Goal: Information Seeking & Learning: Learn about a topic

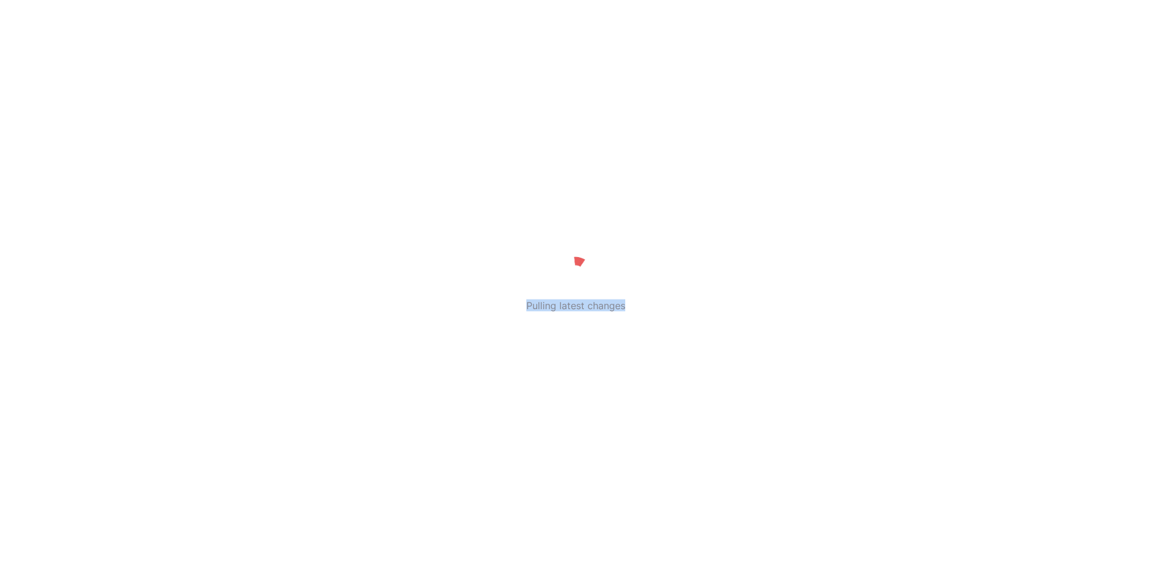
drag, startPoint x: 527, startPoint y: 309, endPoint x: 694, endPoint y: 309, distance: 167.3
click at [694, 309] on div "Pulling latest changes" at bounding box center [575, 286] width 1151 height 64
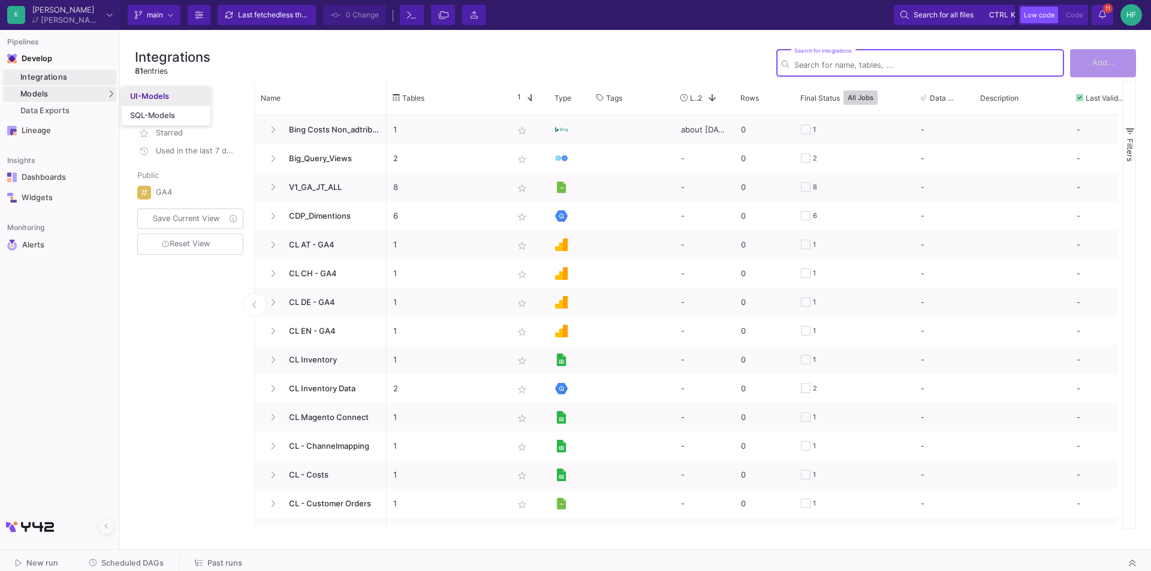
click at [131, 95] on div "UI-Models" at bounding box center [149, 97] width 39 height 10
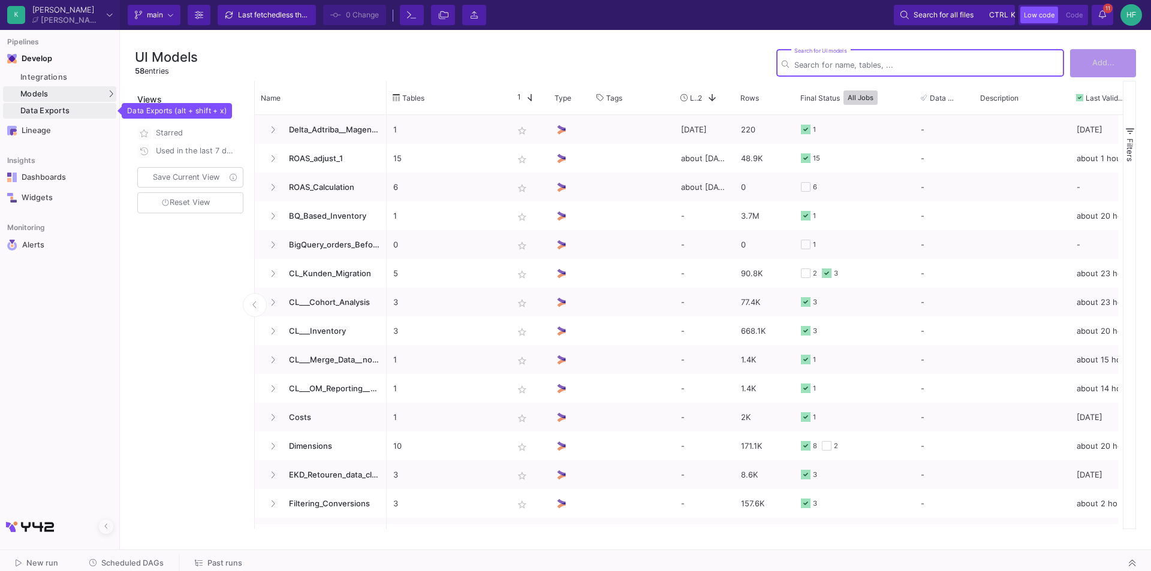
click at [56, 107] on div "Data Exports" at bounding box center [66, 111] width 93 height 10
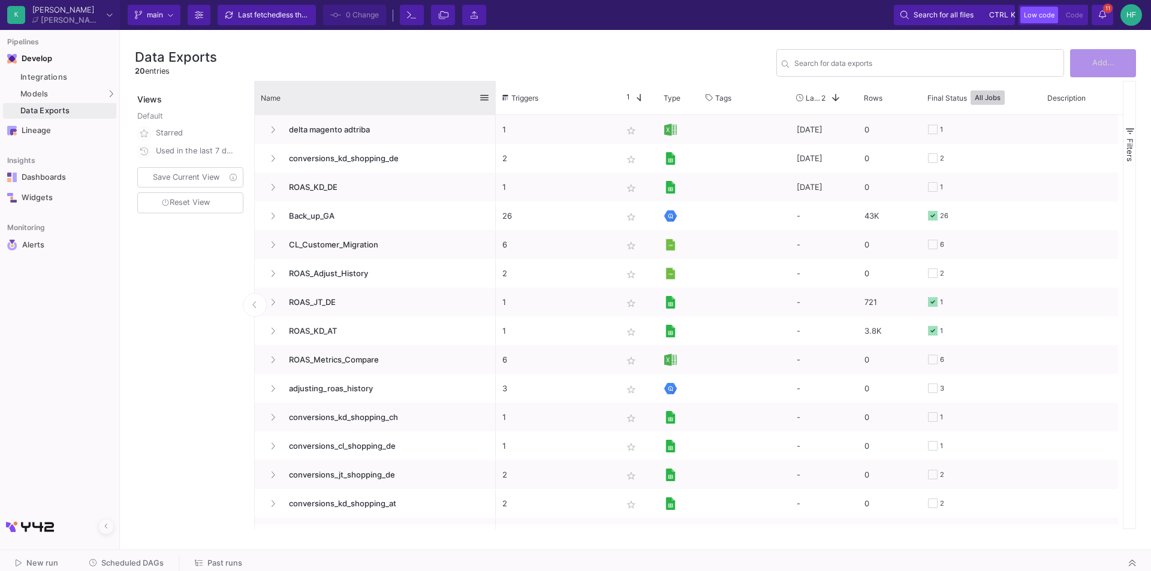
drag, startPoint x: 384, startPoint y: 91, endPoint x: 380, endPoint y: 185, distance: 94.2
click at [494, 107] on div at bounding box center [496, 98] width 5 height 34
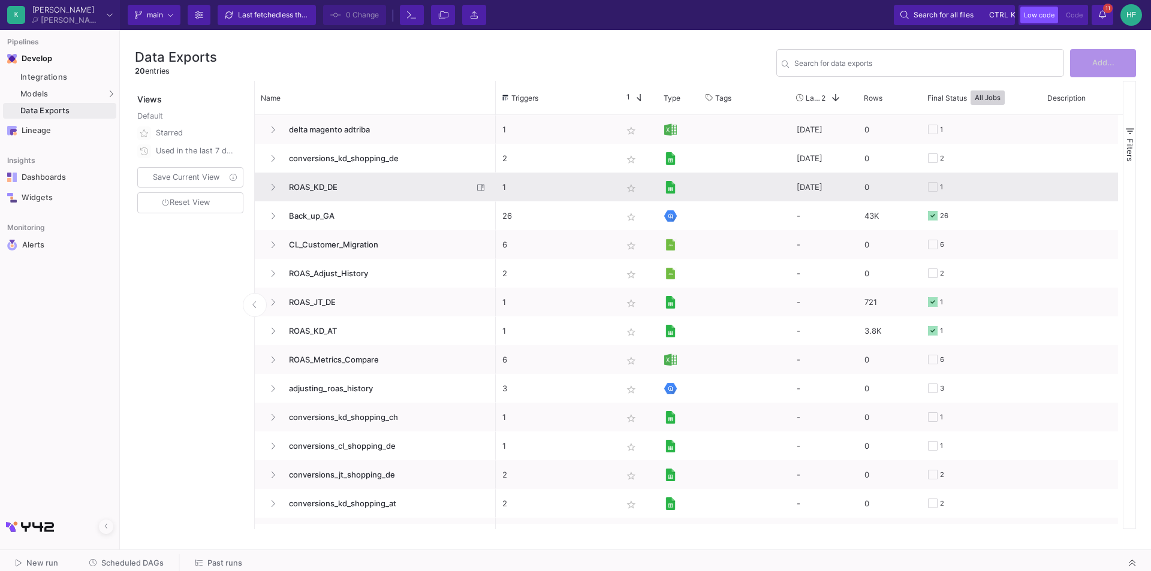
click at [309, 184] on span "ROAS_KD_DE" at bounding box center [377, 187] width 191 height 28
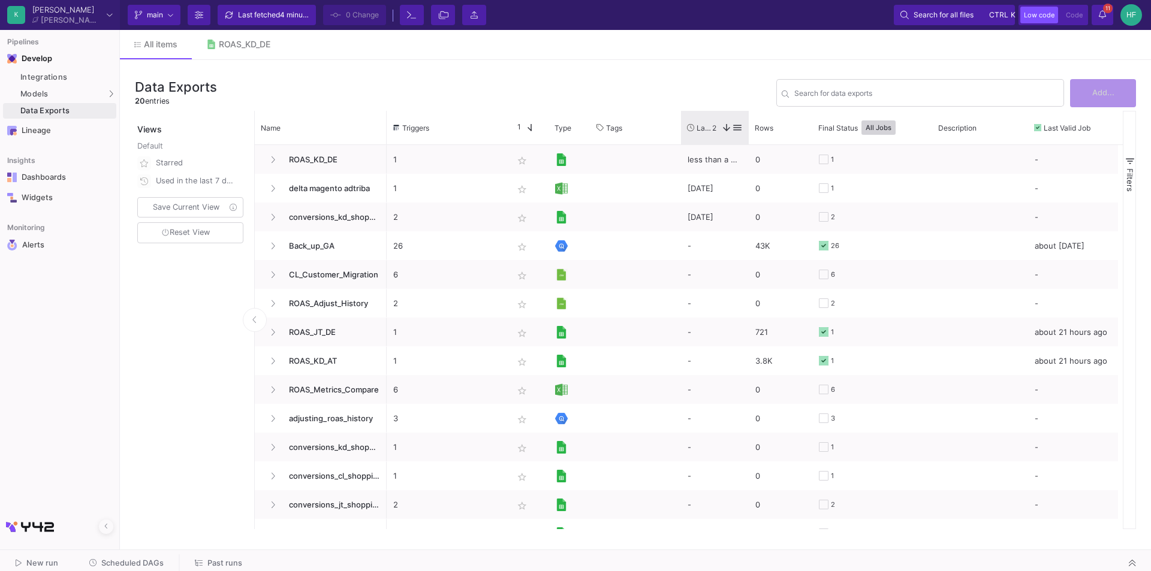
click at [748, 116] on div "Triggers Star 1 Type Tags" at bounding box center [753, 128] width 732 height 34
drag, startPoint x: 748, startPoint y: 116, endPoint x: 811, endPoint y: 121, distance: 63.7
click at [811, 121] on div "Triggers Star 1 Type Tags" at bounding box center [758, 128] width 742 height 34
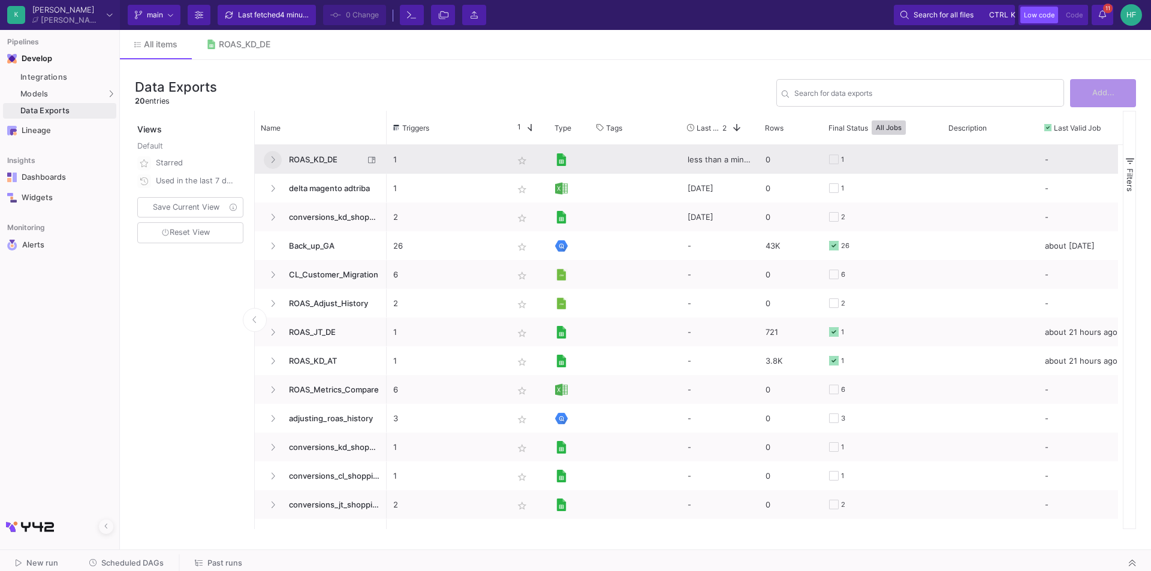
click at [272, 159] on icon "Press SPACE to select this row." at bounding box center [272, 160] width 5 height 8
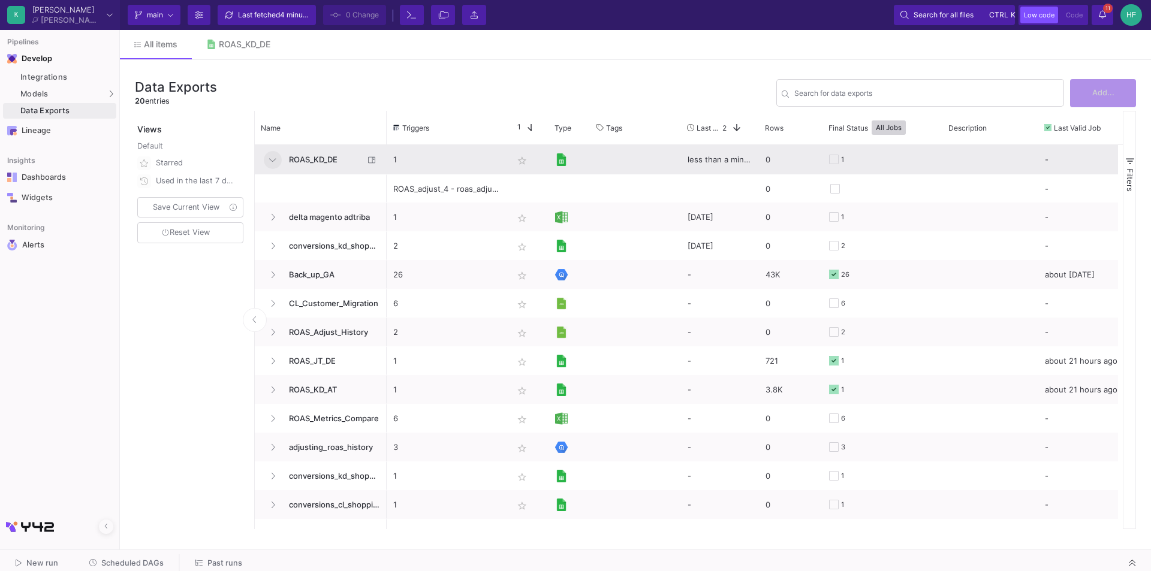
click at [273, 157] on icon "Press SPACE to select this row." at bounding box center [272, 160] width 7 height 8
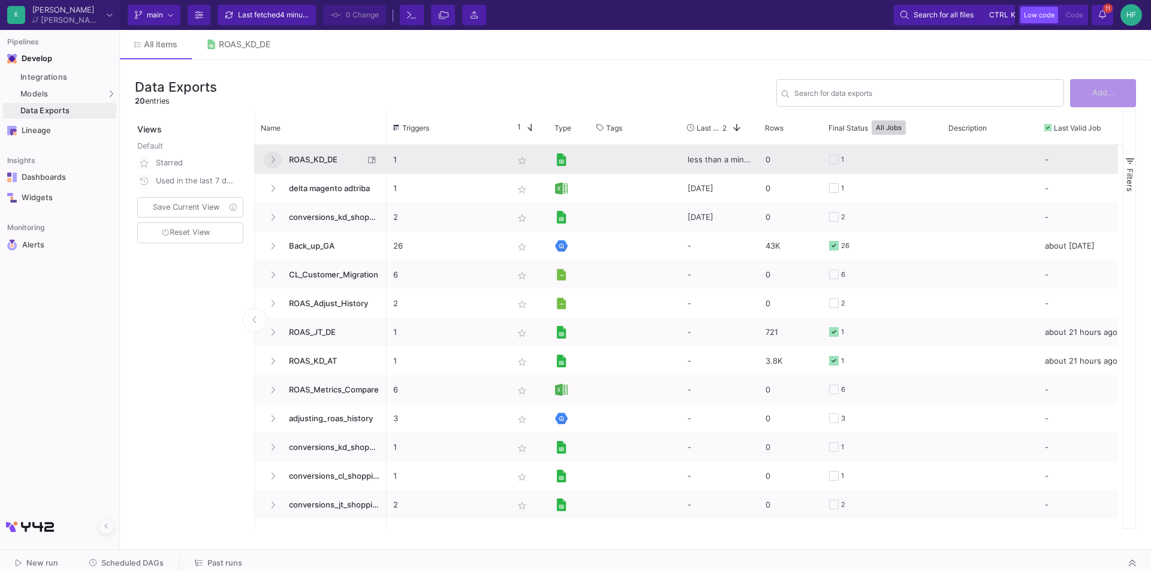
click at [271, 156] on icon "Press SPACE to select this row." at bounding box center [272, 160] width 5 height 8
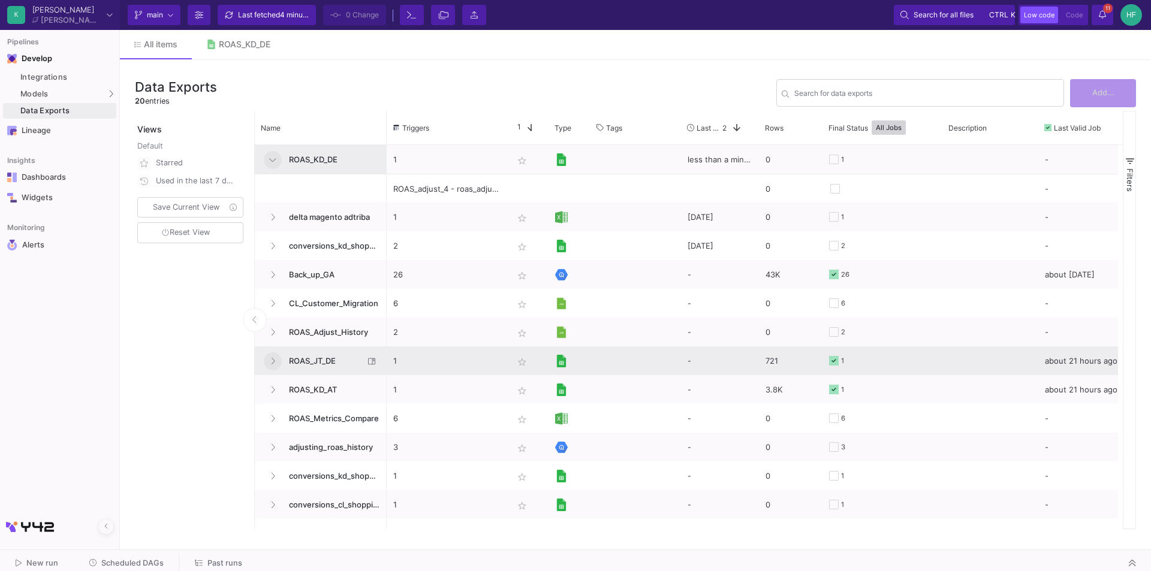
click at [272, 362] on icon "Press SPACE to select this row." at bounding box center [272, 361] width 5 height 8
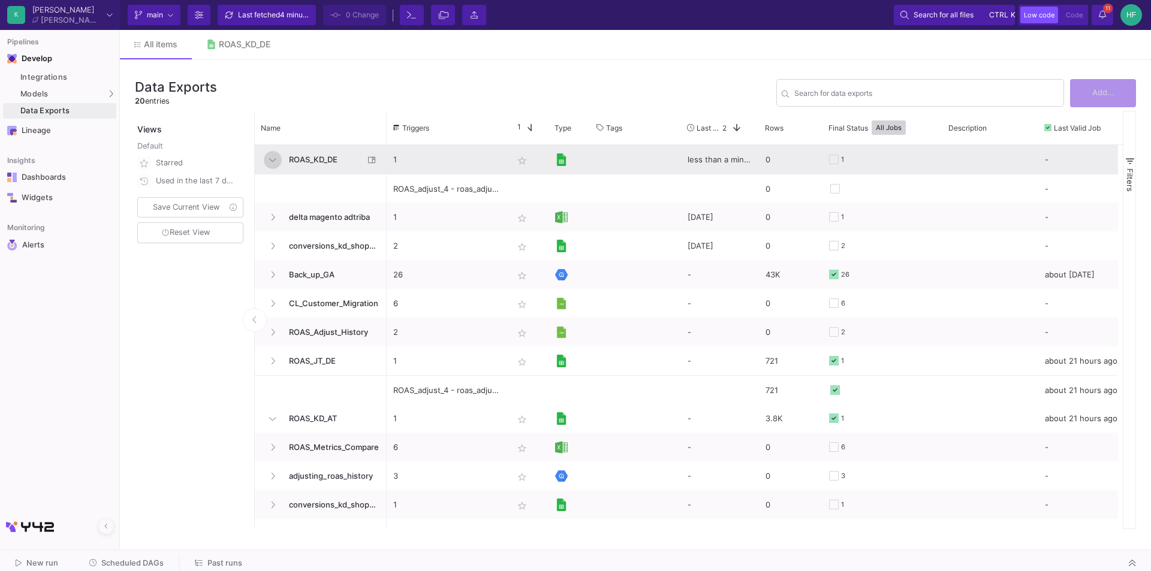
click at [270, 152] on button "Press SPACE to select this row." at bounding box center [273, 160] width 18 height 18
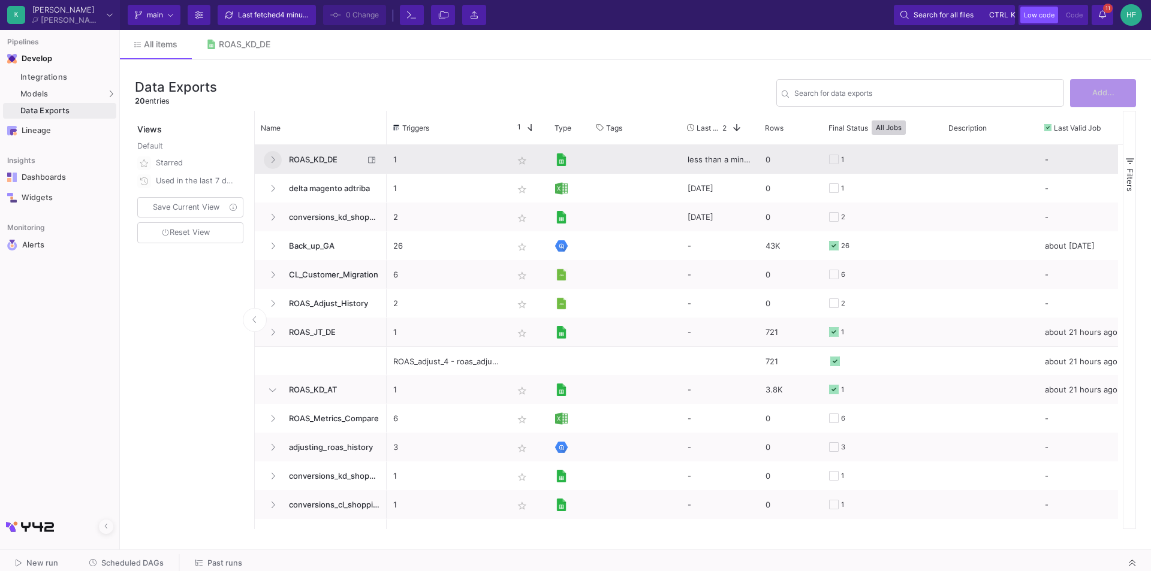
click at [271, 159] on icon "Press SPACE to select this row." at bounding box center [272, 160] width 5 height 8
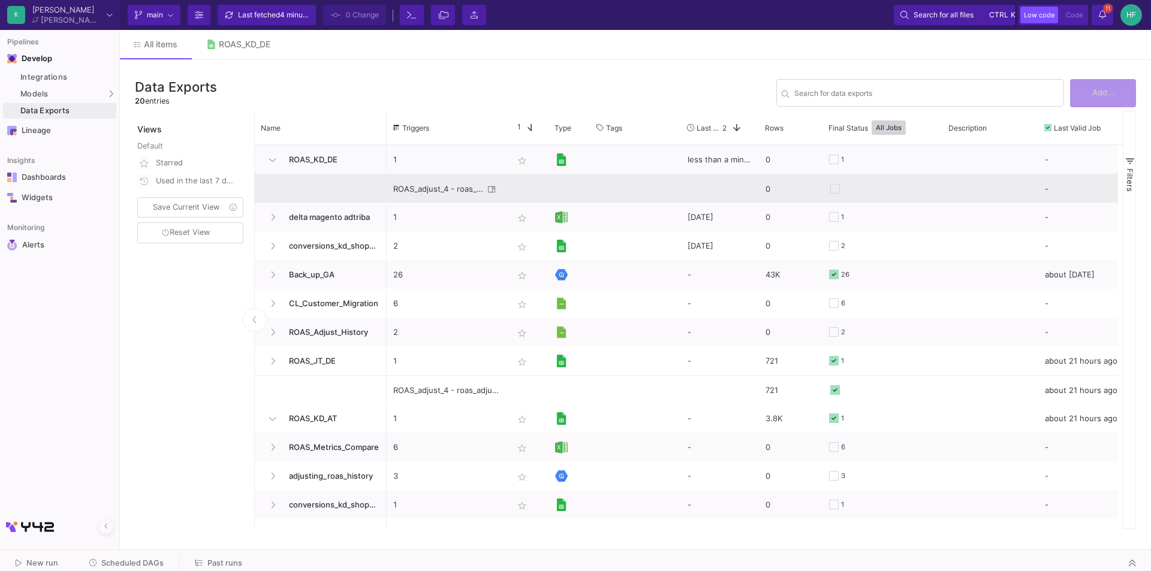
click at [428, 189] on div "ROAS_adjust_4 - roas_adjust_without_date" at bounding box center [438, 189] width 91 height 28
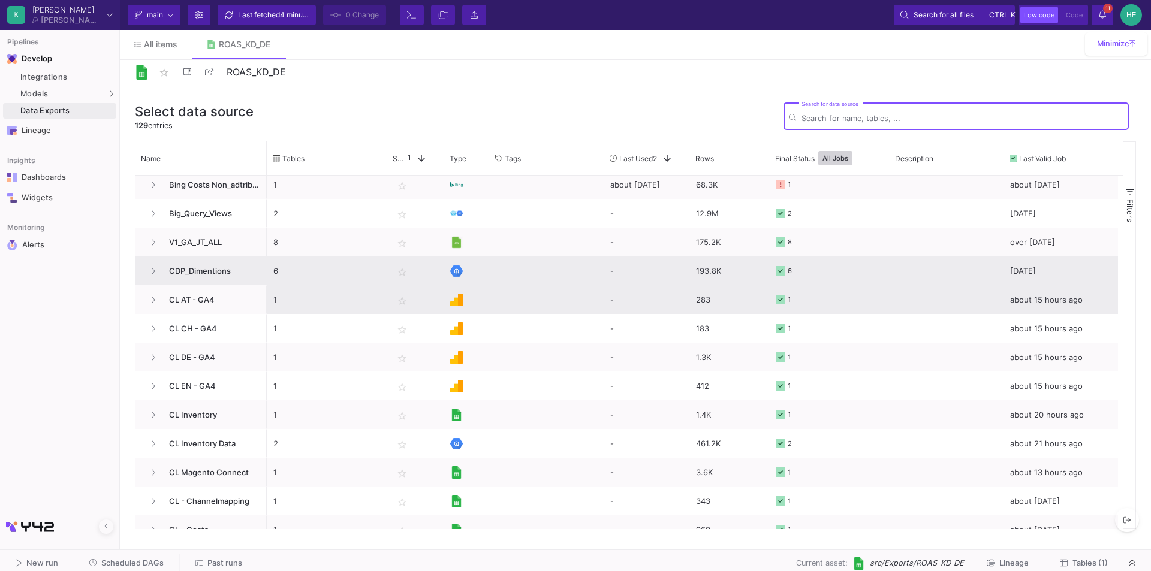
scroll to position [60, 0]
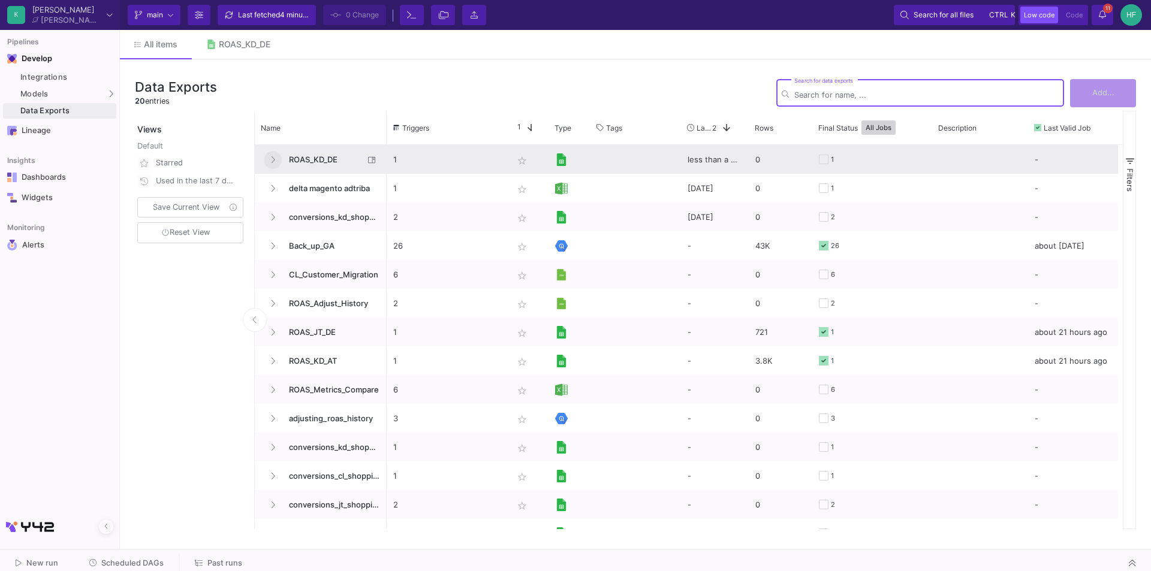
click at [275, 160] on button "Press SPACE to select this row." at bounding box center [273, 160] width 18 height 18
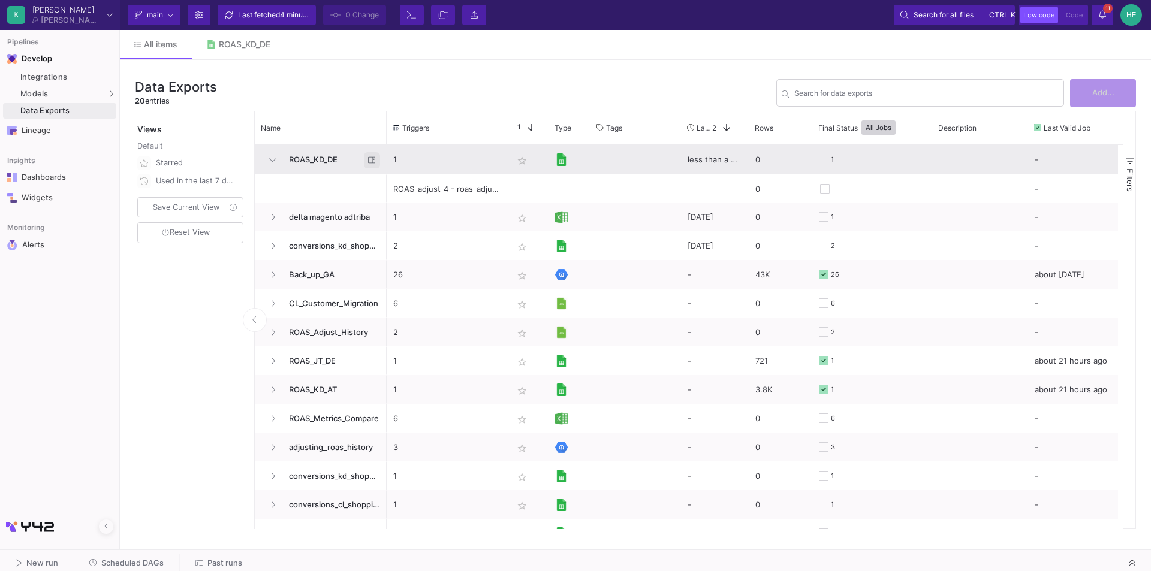
click at [371, 160] on icon "Press SPACE to select this row." at bounding box center [372, 161] width 8 height 8
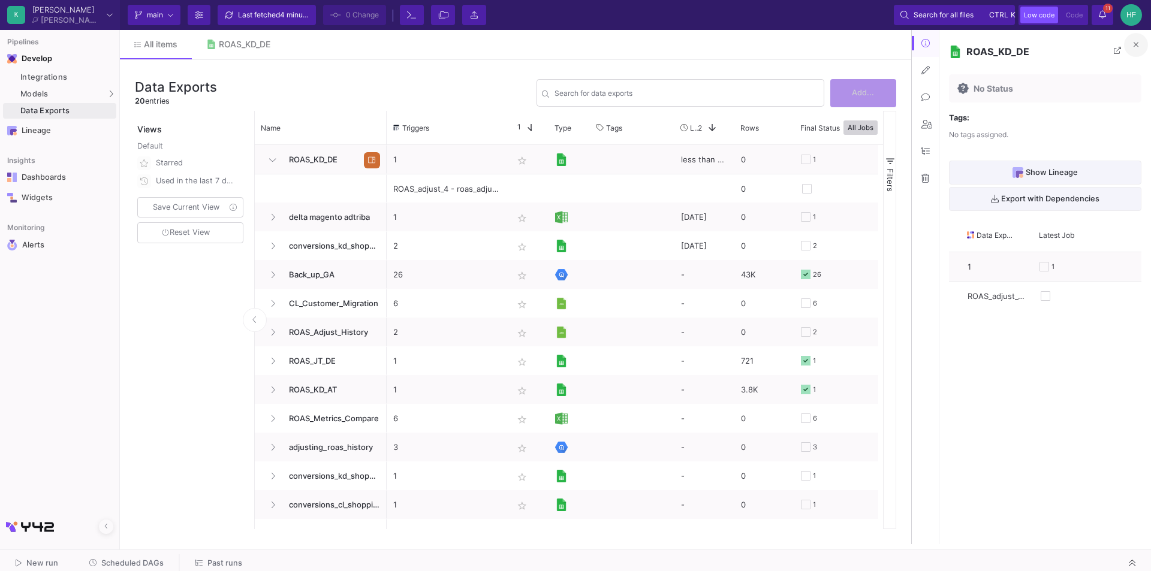
click at [1135, 43] on icon at bounding box center [1136, 44] width 5 height 5
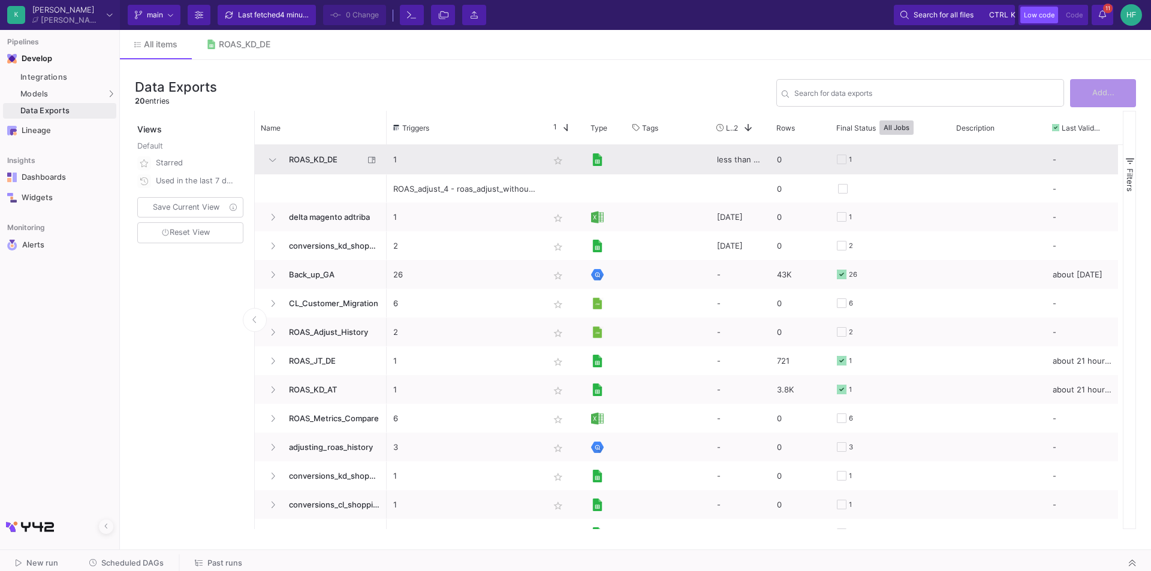
click at [314, 160] on span "ROAS_KD_DE" at bounding box center [323, 160] width 82 height 28
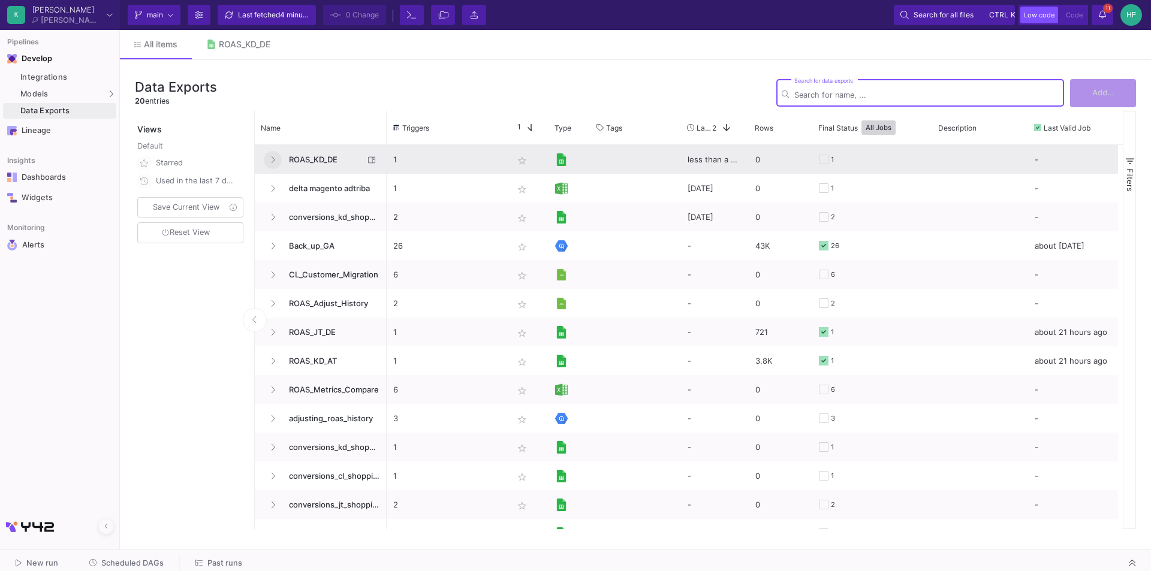
click at [273, 162] on icon "Press SPACE to select this row." at bounding box center [274, 160] width 4 height 7
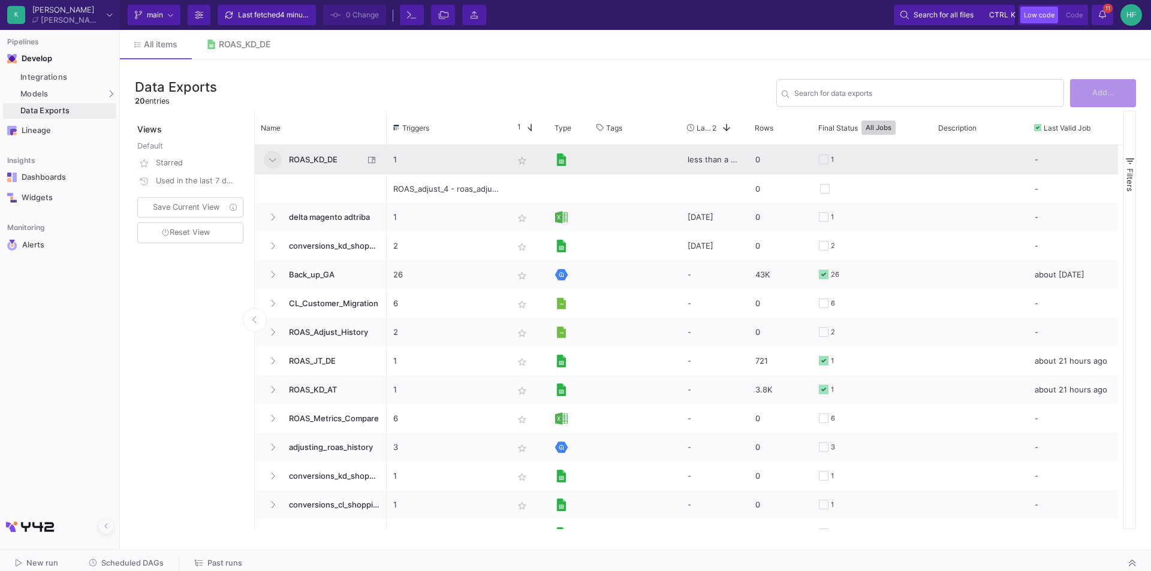
click at [321, 159] on span "ROAS_KD_DE" at bounding box center [323, 160] width 82 height 28
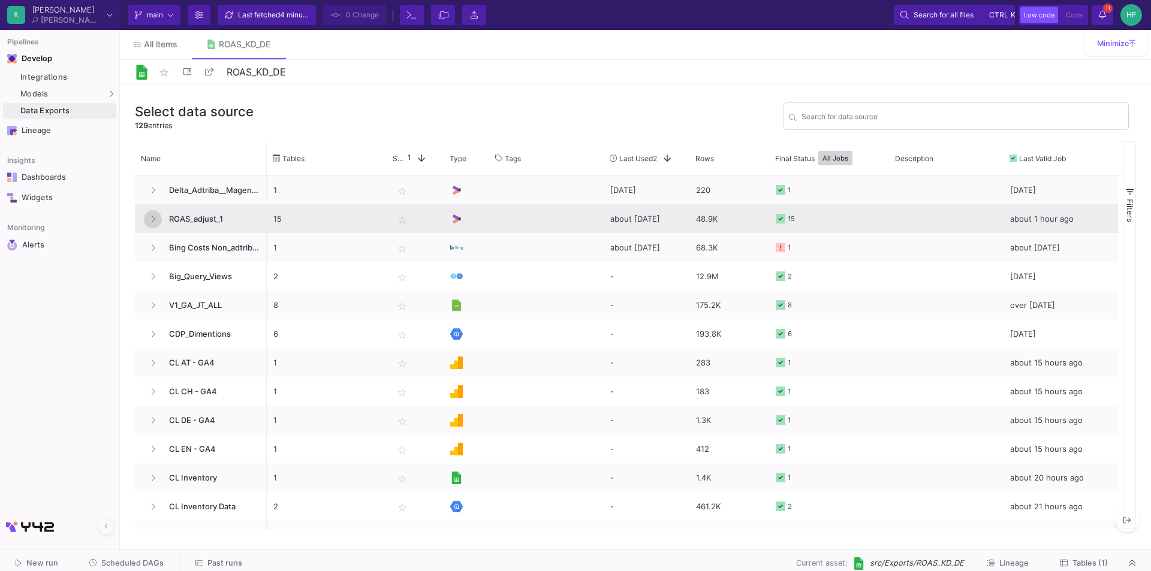
click at [158, 218] on button at bounding box center [153, 219] width 18 height 18
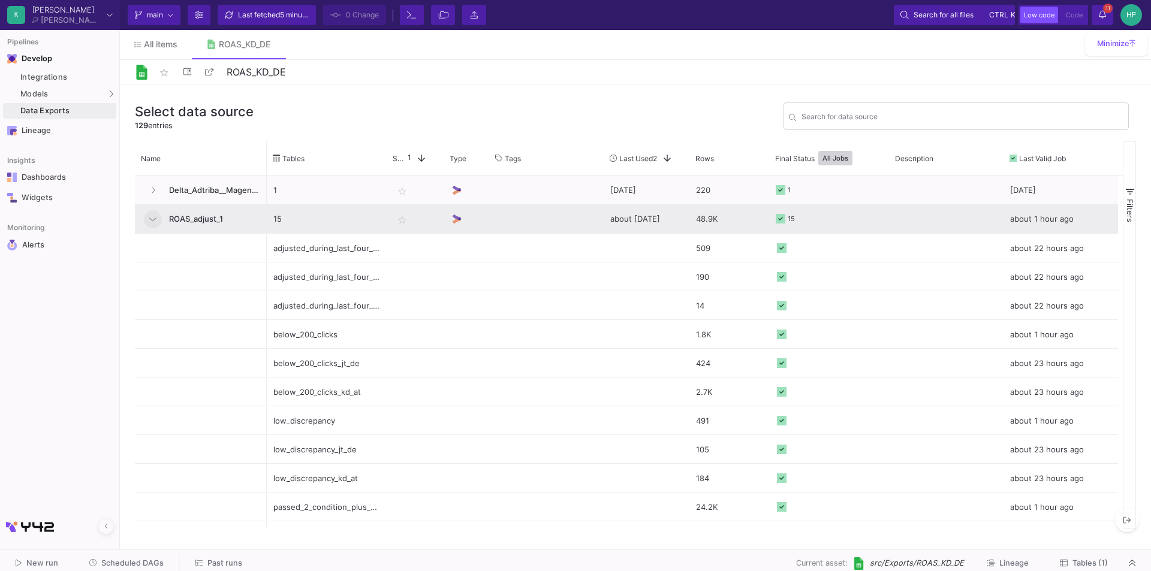
click at [158, 221] on button at bounding box center [153, 219] width 18 height 18
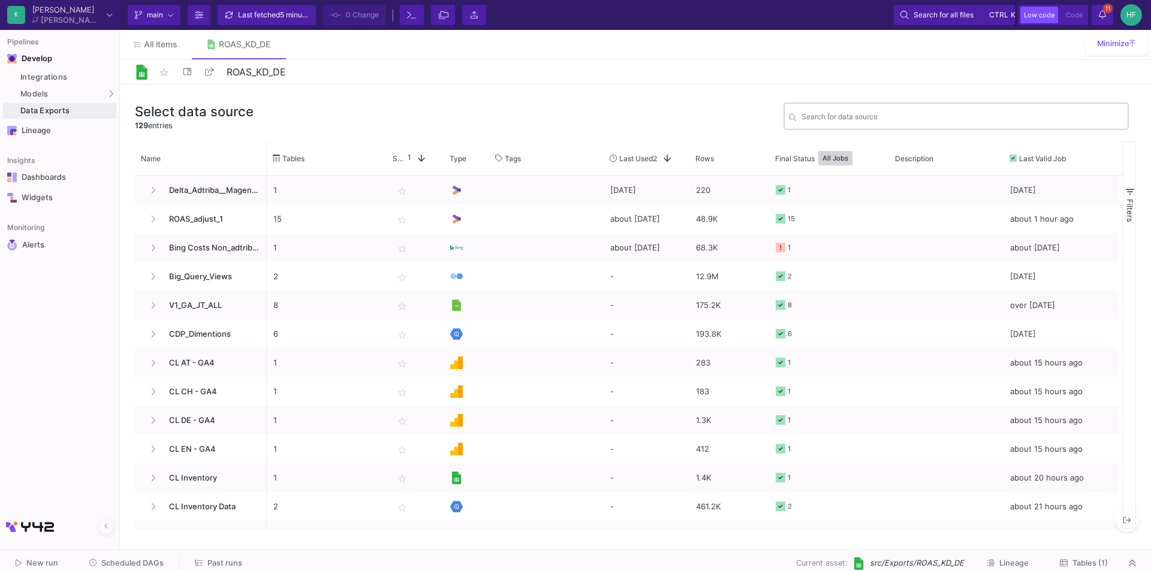
click at [871, 109] on div "Search for data source" at bounding box center [963, 115] width 322 height 29
click at [865, 112] on div "Search for data source" at bounding box center [963, 115] width 322 height 29
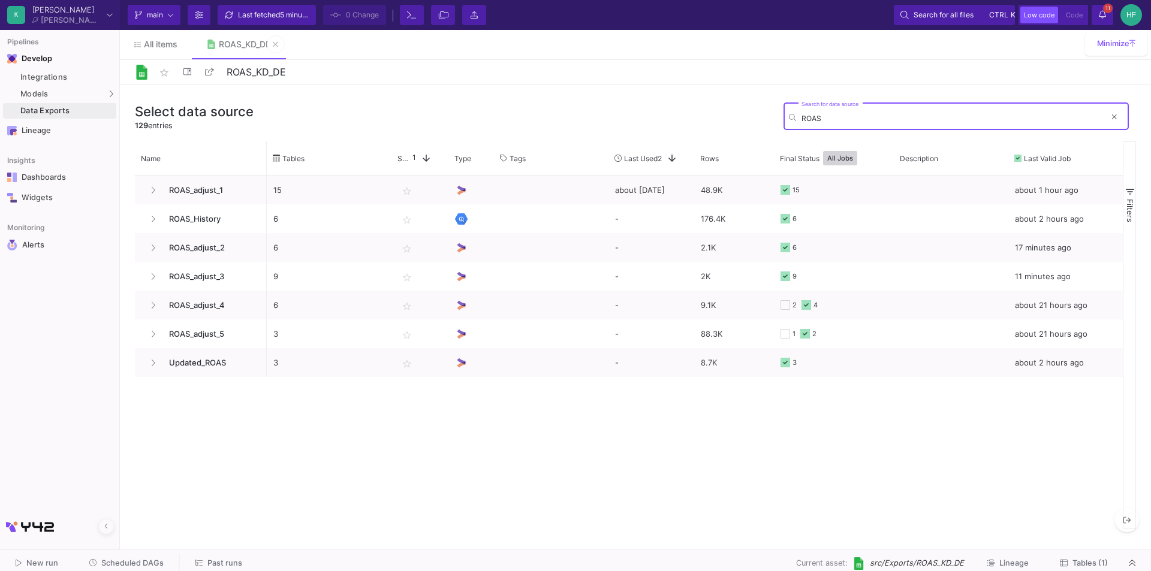
type input "ROAS"
click at [251, 46] on div "ROAS_KD_DE" at bounding box center [245, 45] width 52 height 10
click at [258, 76] on input "ROAS_KD_DE" at bounding box center [380, 72] width 312 height 16
click at [167, 49] on link "All items" at bounding box center [156, 44] width 72 height 29
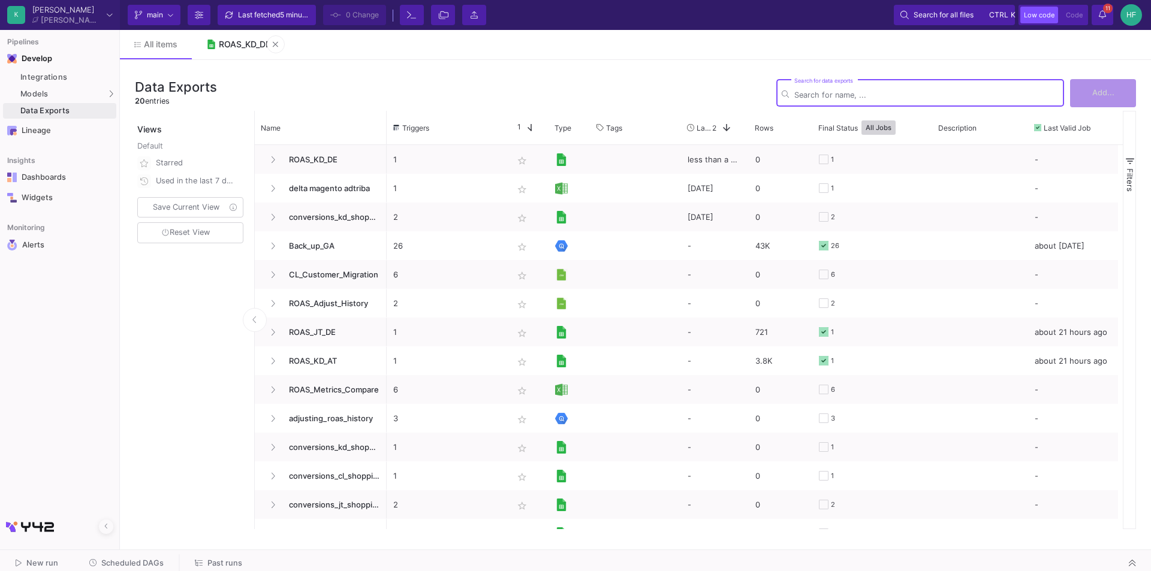
click at [237, 46] on div "ROAS_KD_DE" at bounding box center [245, 45] width 52 height 10
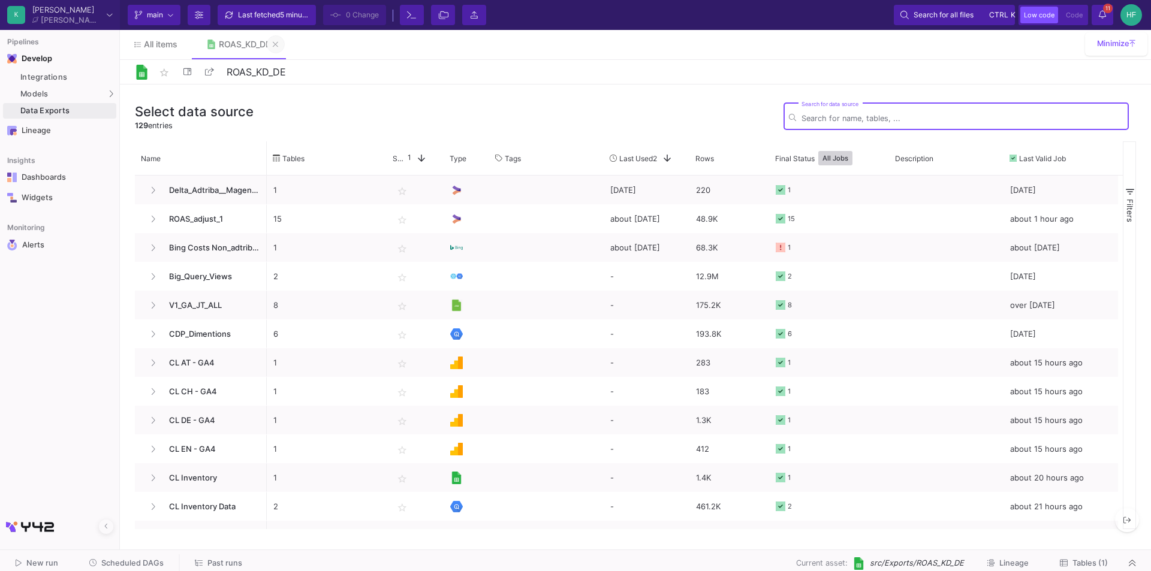
click at [278, 43] on icon at bounding box center [275, 44] width 5 height 8
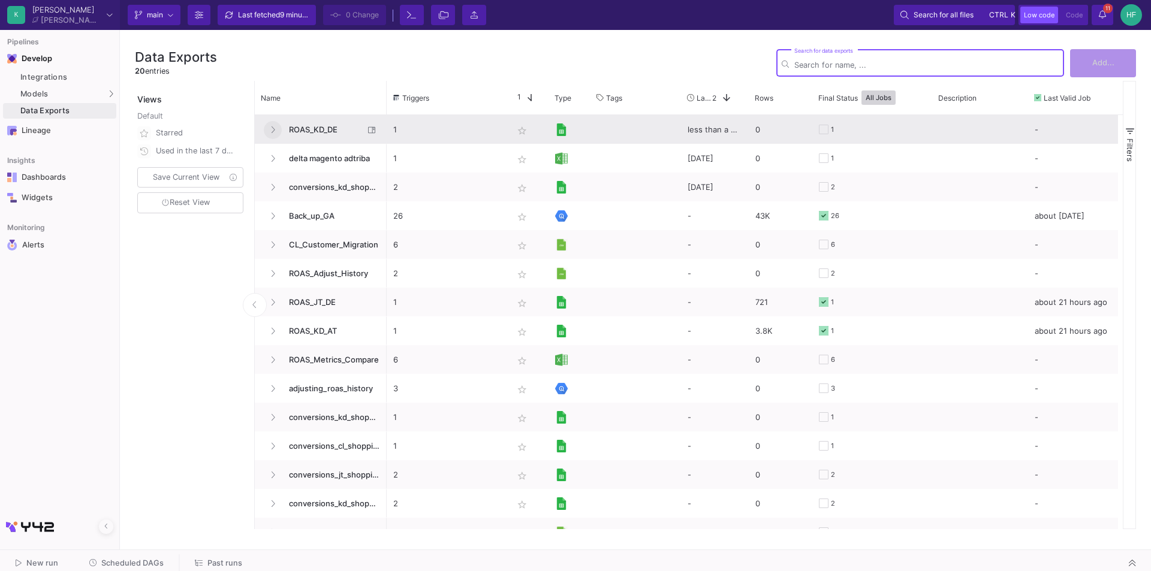
click at [272, 126] on icon "Press SPACE to select this row." at bounding box center [272, 130] width 5 height 8
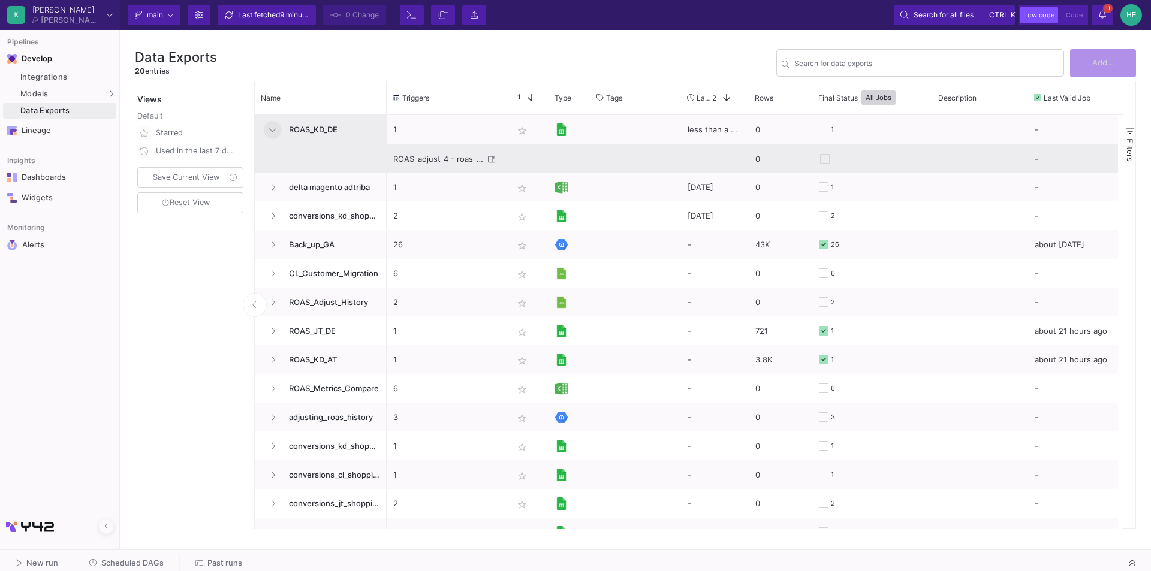
click at [430, 160] on div "ROAS_adjust_4 - roas_adjust_without_date" at bounding box center [438, 159] width 91 height 28
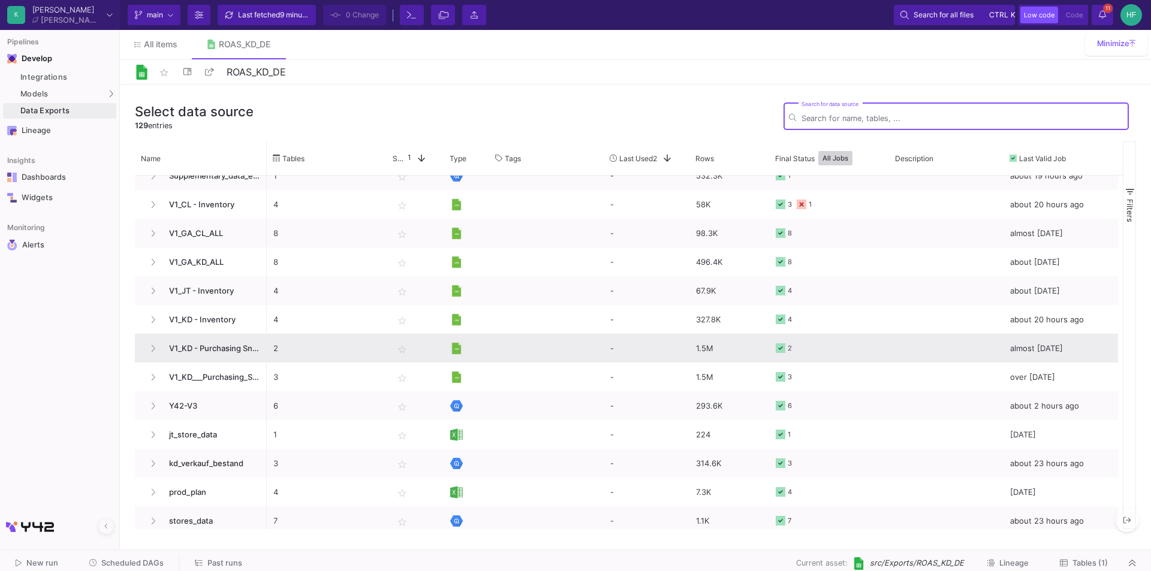
scroll to position [2099, 0]
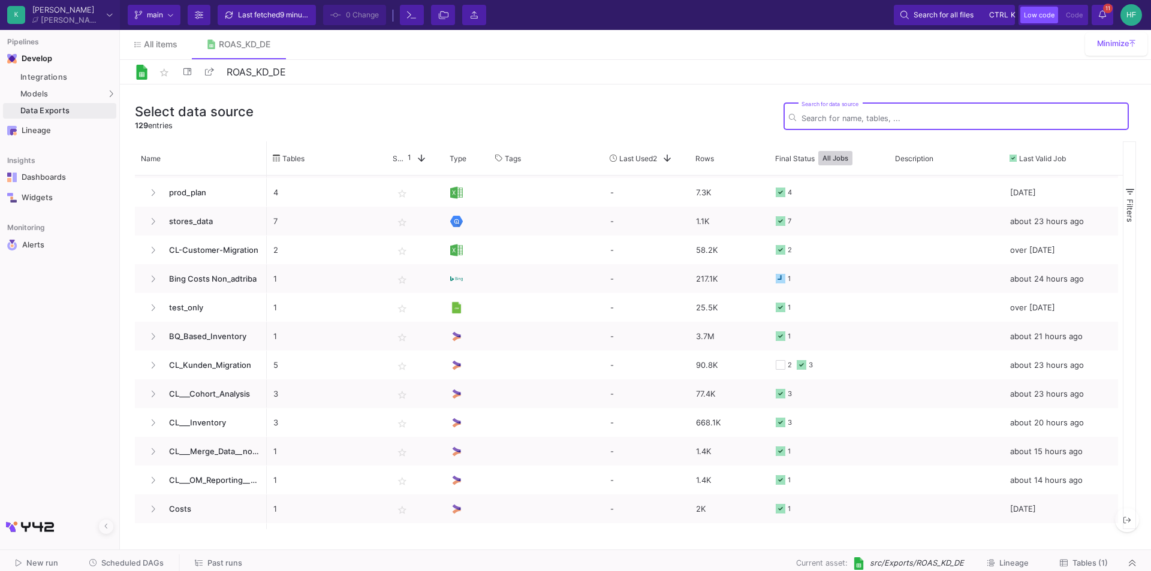
click at [858, 108] on div "Search for data source" at bounding box center [963, 115] width 322 height 29
click at [855, 112] on div "Search for data source" at bounding box center [963, 115] width 322 height 29
click at [850, 116] on input "Search for data source" at bounding box center [963, 118] width 322 height 9
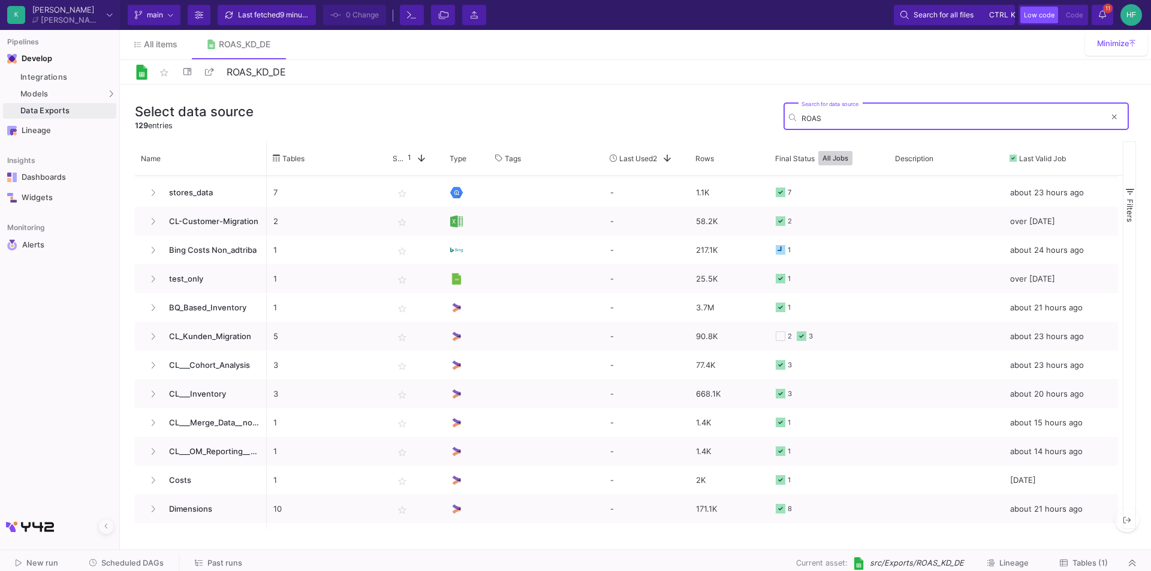
scroll to position [0, 0]
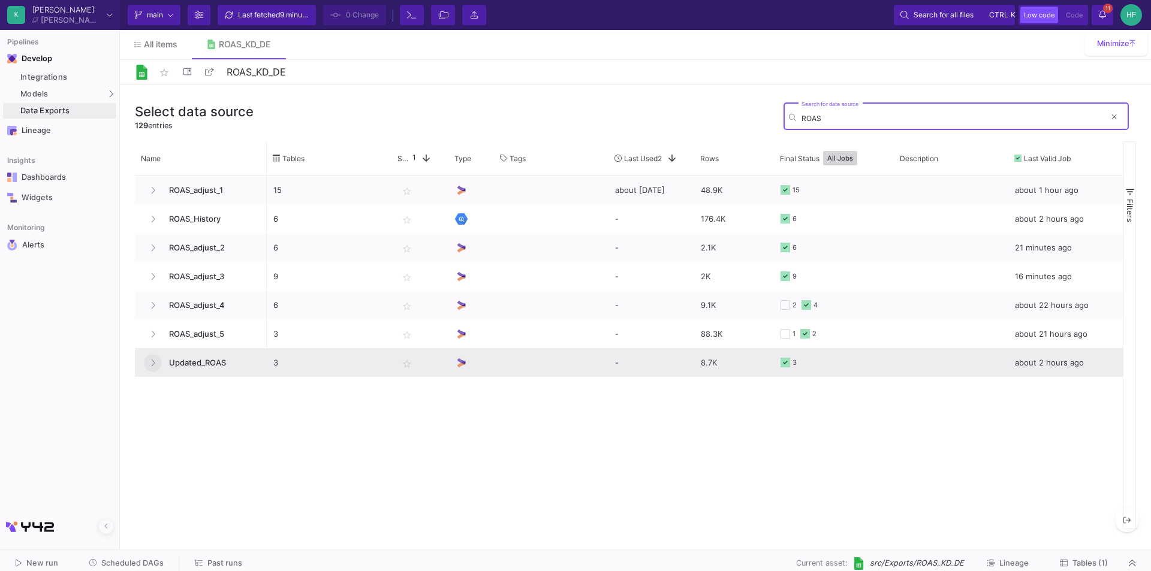
type input "ROAS"
click at [157, 364] on button at bounding box center [153, 363] width 18 height 18
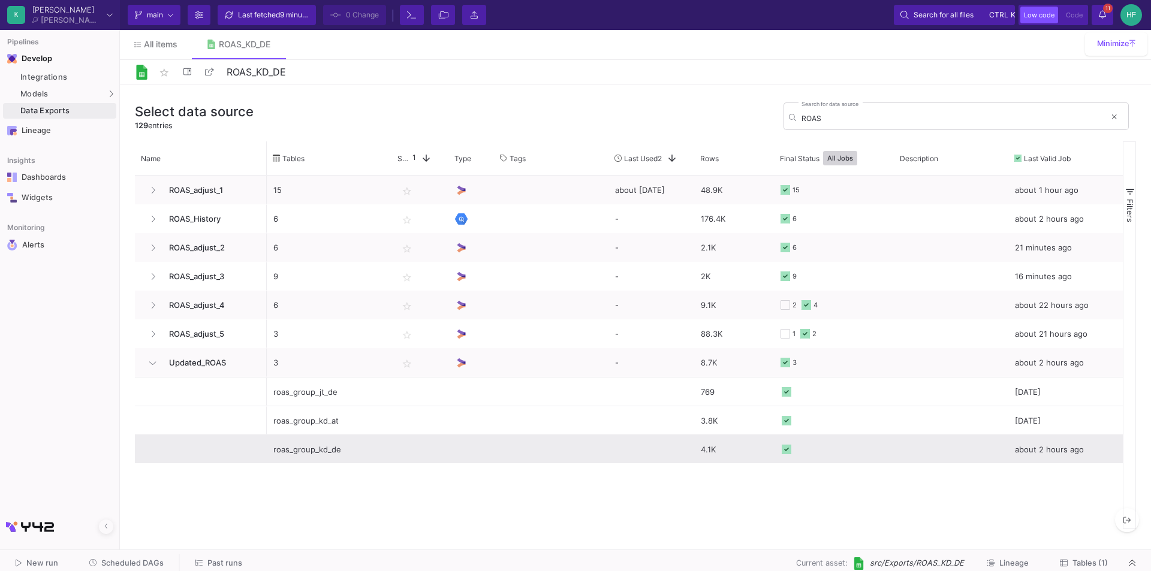
click at [323, 453] on div "roas_group_kd_de" at bounding box center [329, 450] width 112 height 28
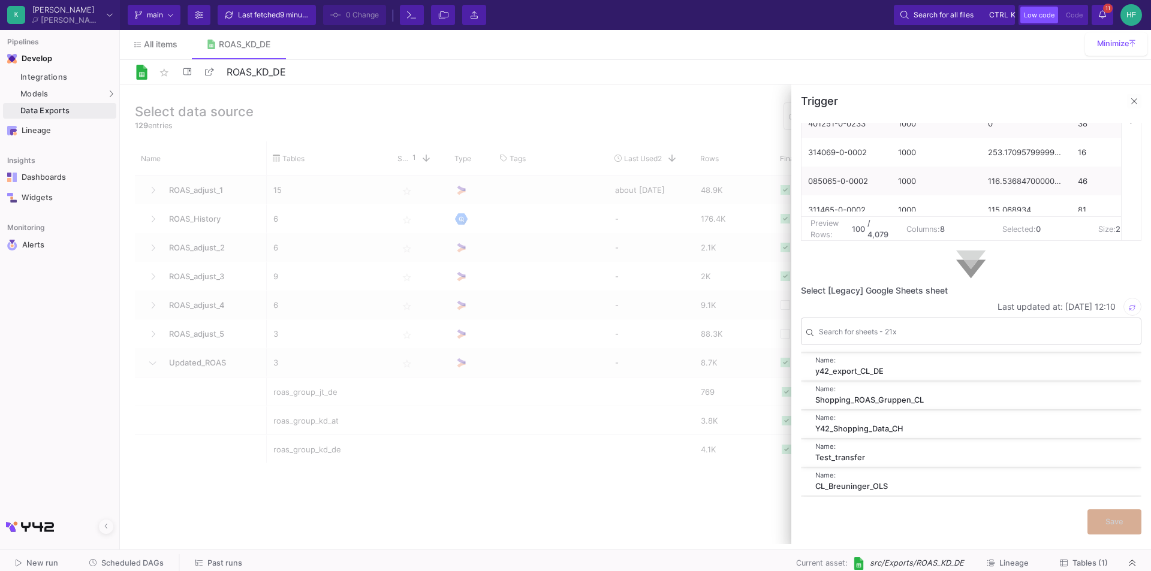
scroll to position [188, 0]
click at [1074, 561] on span "Tables (1)" at bounding box center [1090, 563] width 35 height 9
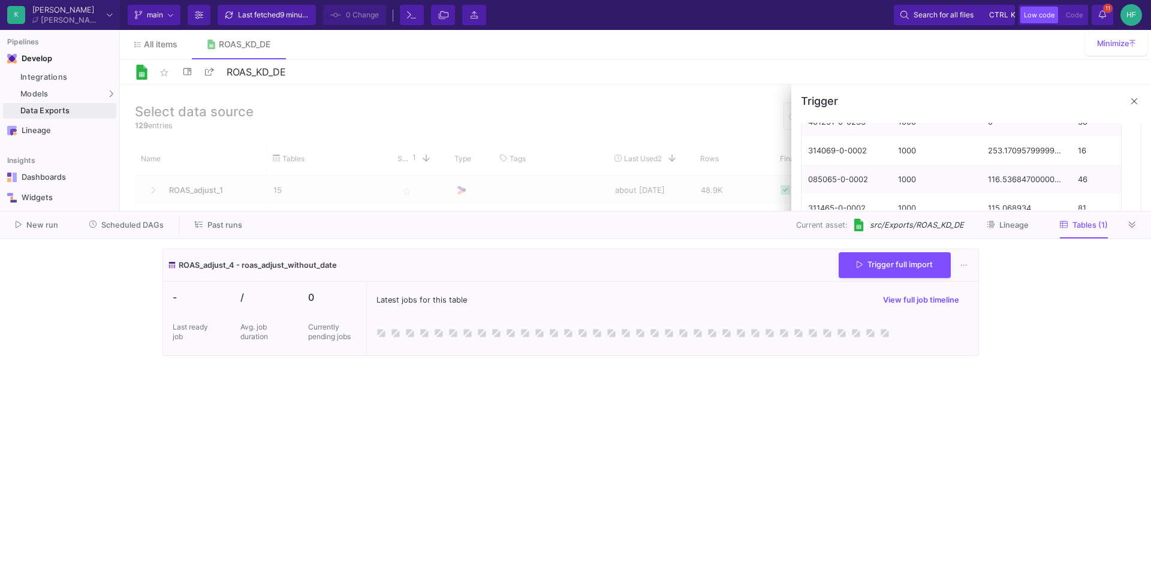
click at [888, 227] on span "src/Exports/ROAS_KD_DE" at bounding box center [917, 224] width 94 height 11
click at [865, 226] on img at bounding box center [859, 225] width 13 height 13
click at [1013, 225] on span "Lineage" at bounding box center [1014, 225] width 29 height 9
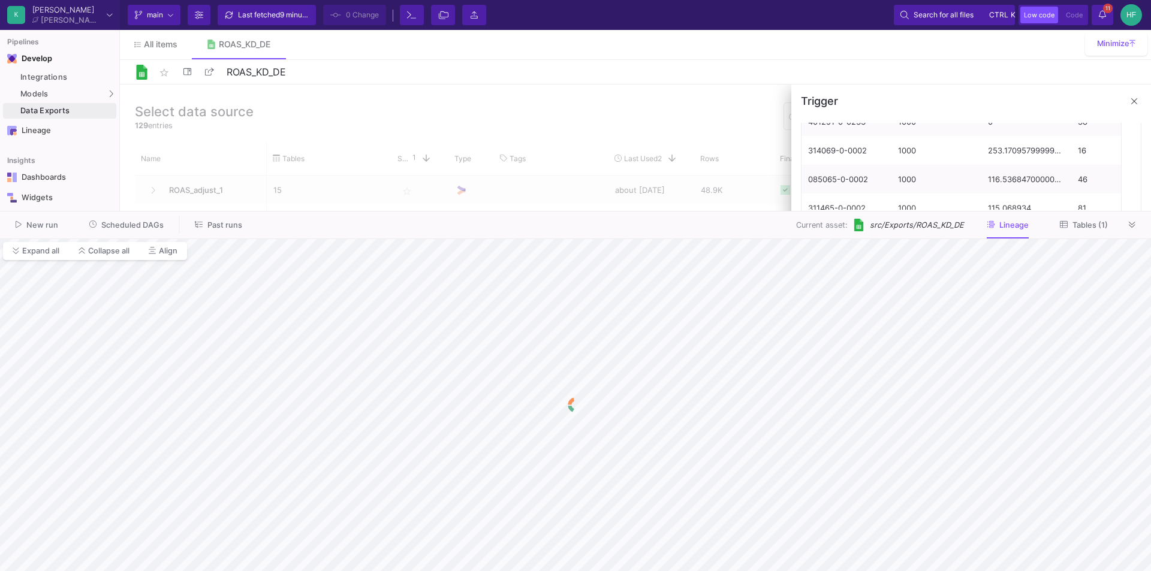
click at [1075, 224] on span "Tables (1)" at bounding box center [1090, 225] width 35 height 9
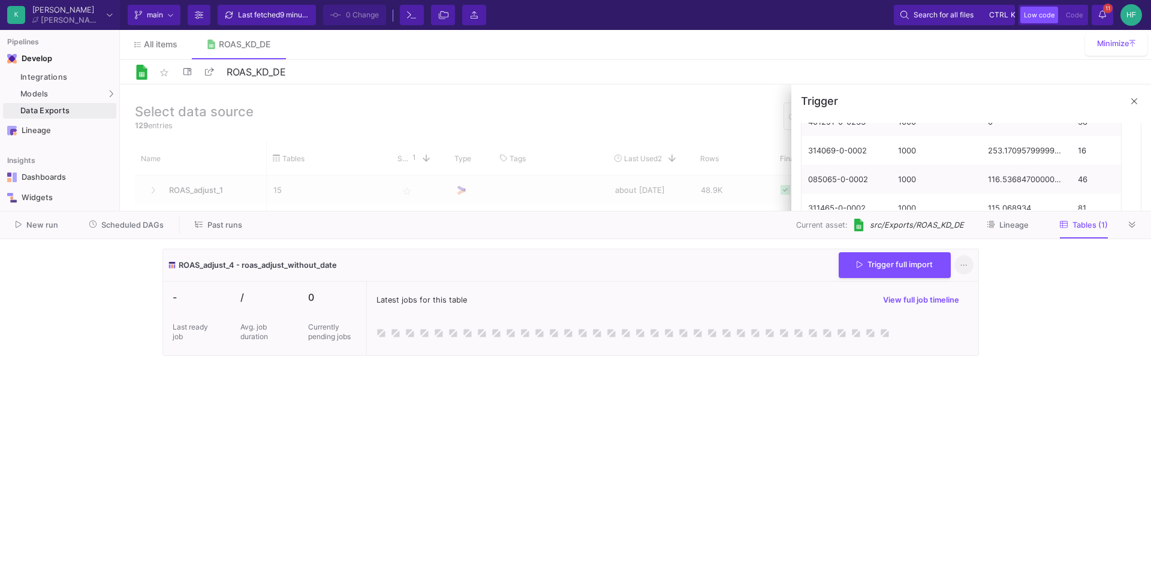
click at [965, 264] on icon at bounding box center [964, 265] width 7 height 8
click at [915, 226] on div at bounding box center [575, 285] width 1151 height 571
click at [871, 225] on div "Current asset: src/Exports/ROAS_KD_DE" at bounding box center [880, 225] width 168 height 13
click at [862, 226] on img at bounding box center [859, 225] width 13 height 13
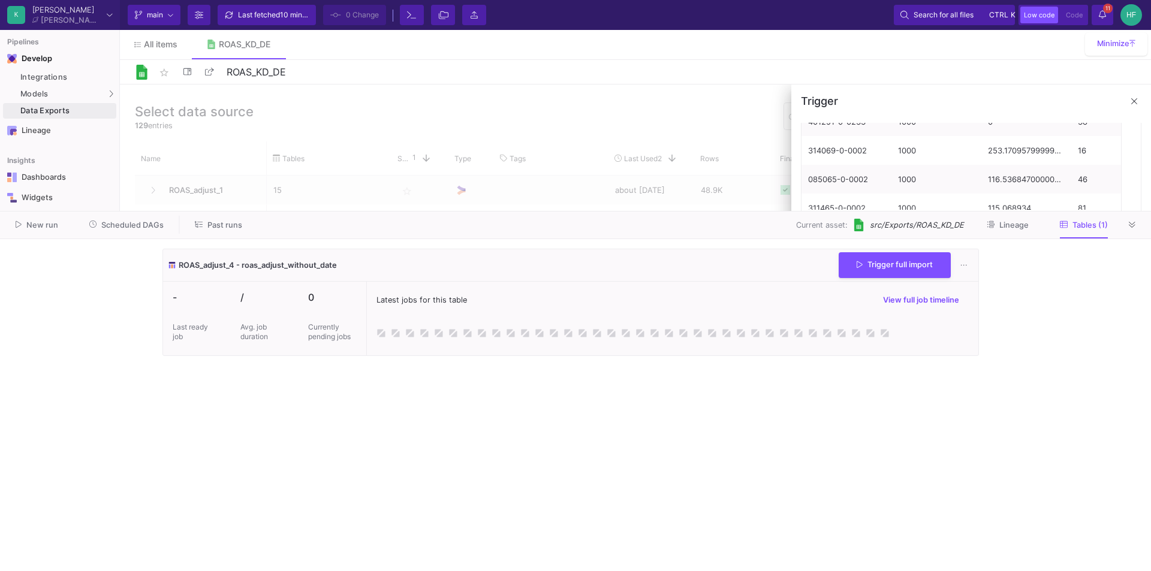
click at [1013, 230] on button "Lineage" at bounding box center [1008, 225] width 71 height 19
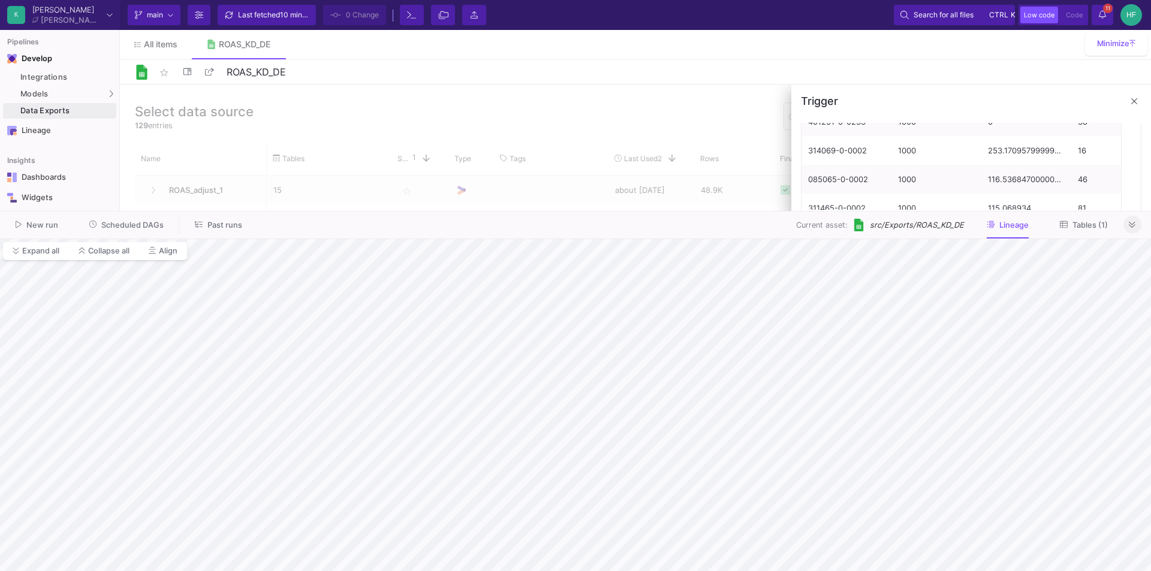
click at [1133, 224] on icon at bounding box center [1132, 225] width 7 height 8
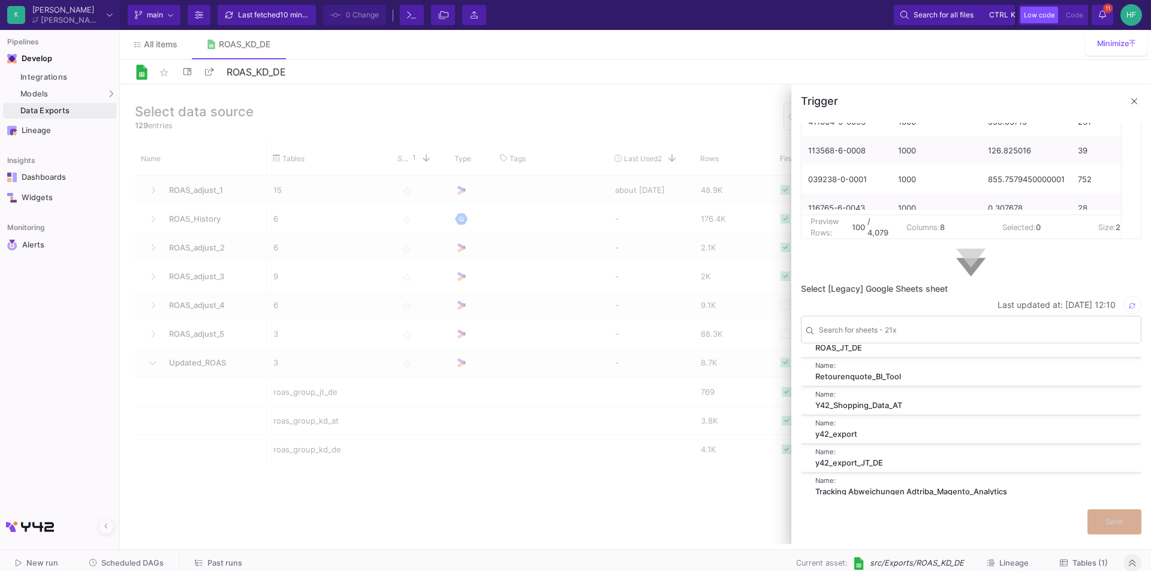
click at [953, 566] on span "src/Exports/ROAS_KD_DE" at bounding box center [917, 563] width 94 height 11
click at [204, 559] on span "Past runs" at bounding box center [218, 563] width 47 height 9
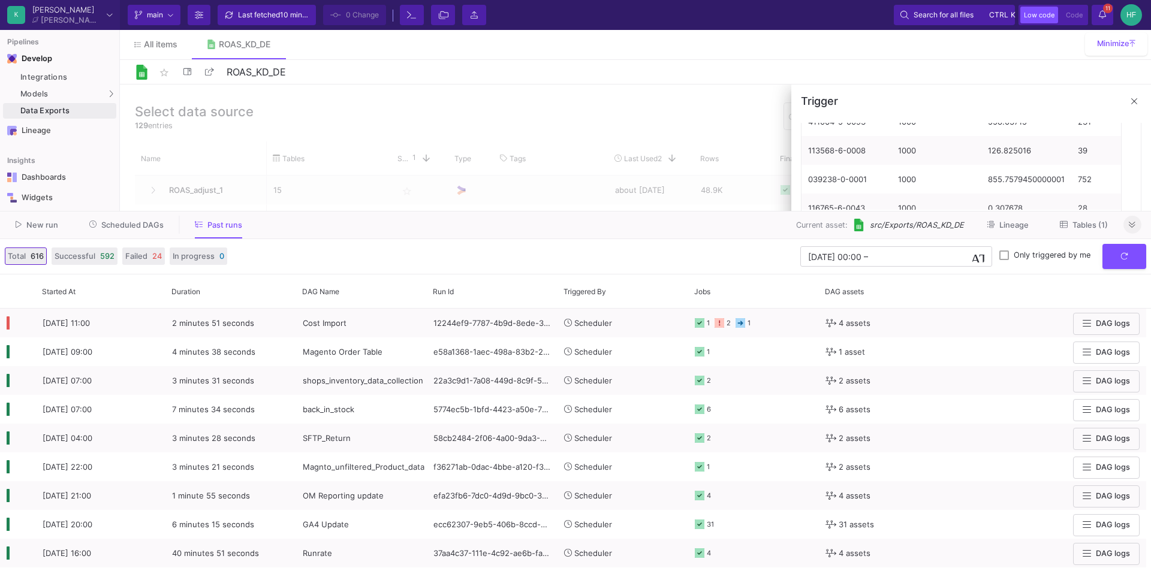
click at [128, 221] on span "Scheduled DAGs" at bounding box center [132, 225] width 62 height 9
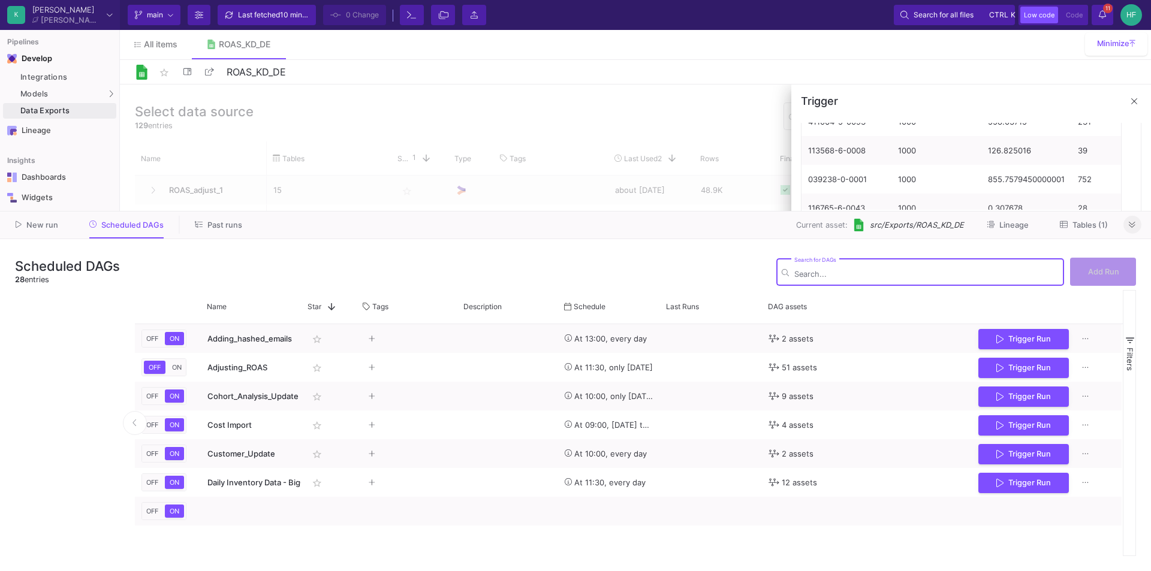
click at [216, 225] on span "Past runs" at bounding box center [224, 225] width 35 height 9
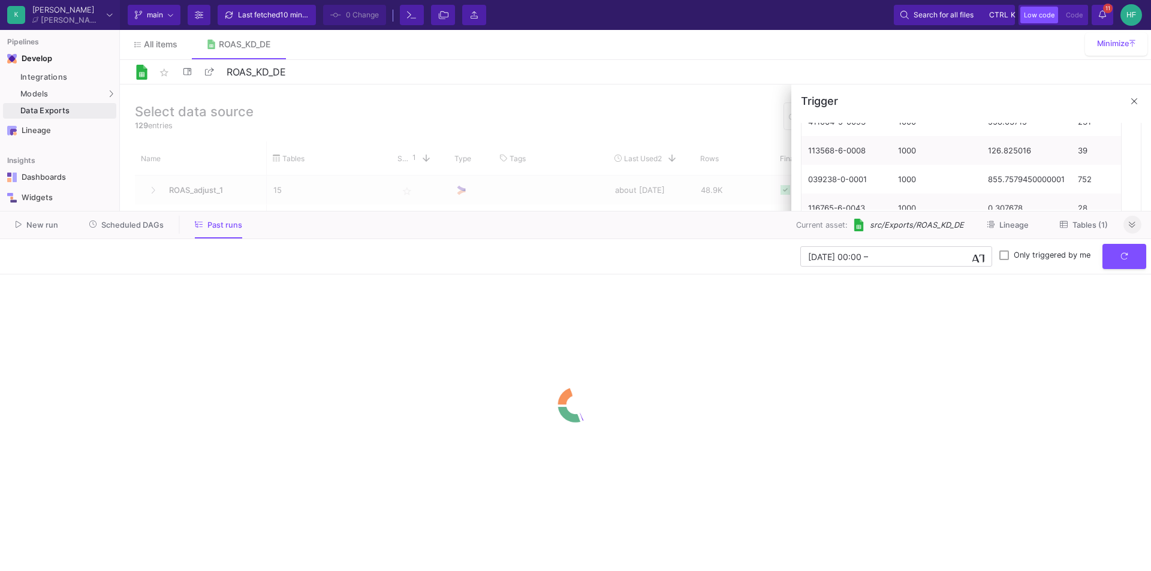
click at [1126, 225] on button at bounding box center [1133, 225] width 18 height 18
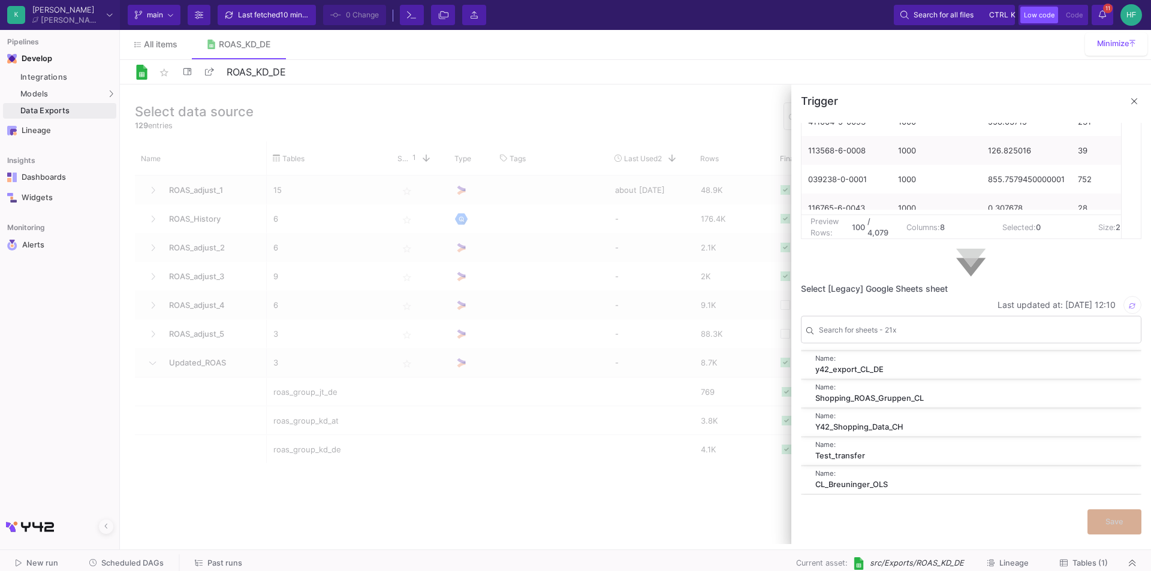
click at [895, 562] on span "src/Exports/ROAS_KD_DE" at bounding box center [917, 563] width 94 height 11
click at [1021, 564] on span "Lineage" at bounding box center [1014, 563] width 29 height 9
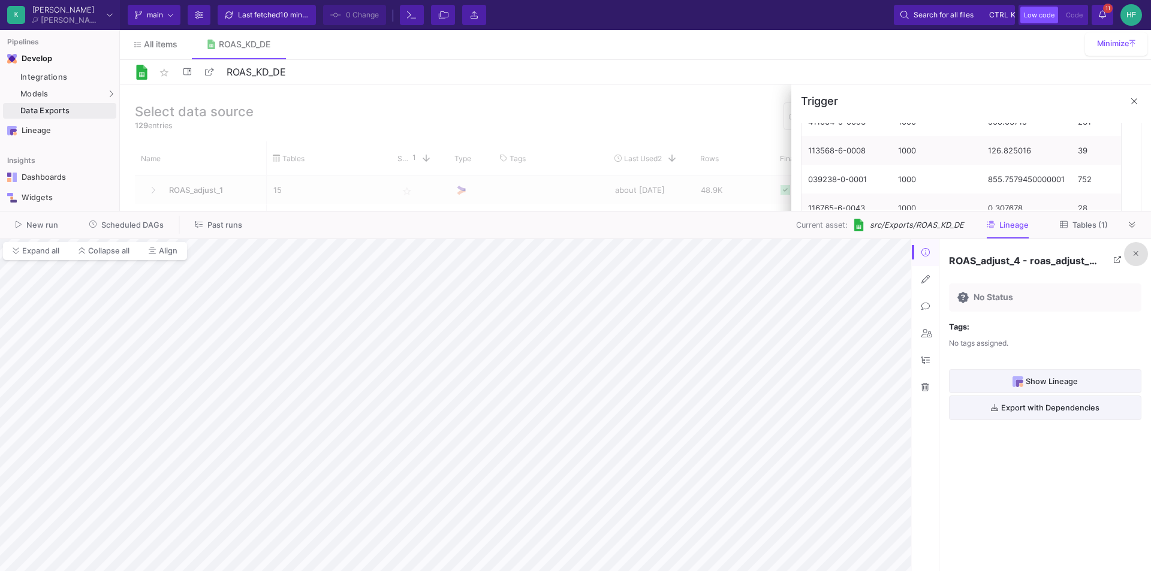
click at [1135, 249] on span at bounding box center [1136, 253] width 5 height 9
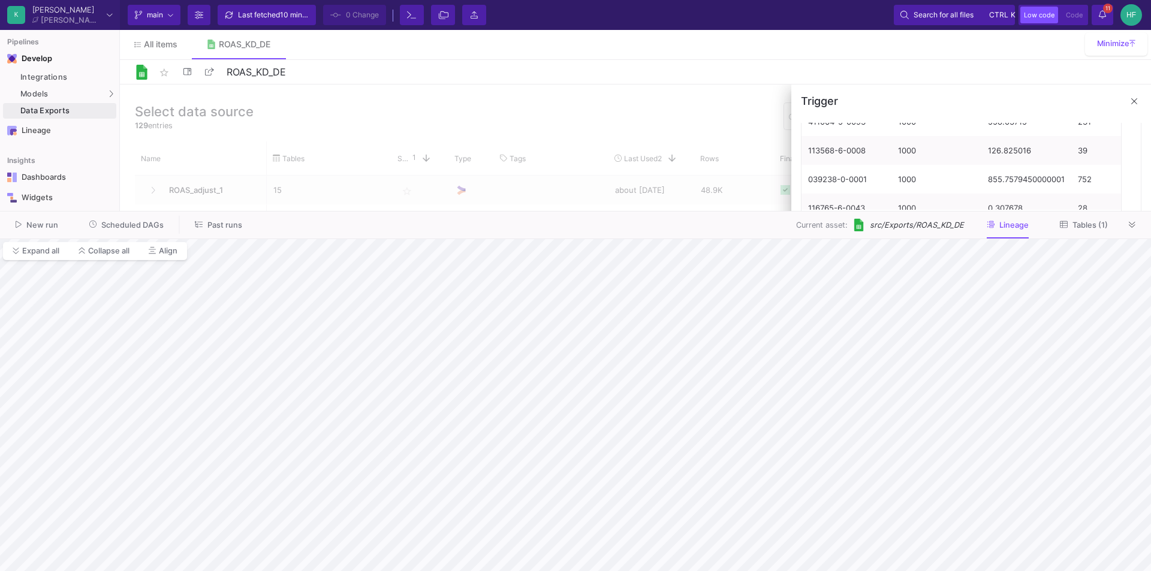
click at [1076, 225] on span "Tables (1)" at bounding box center [1090, 225] width 35 height 9
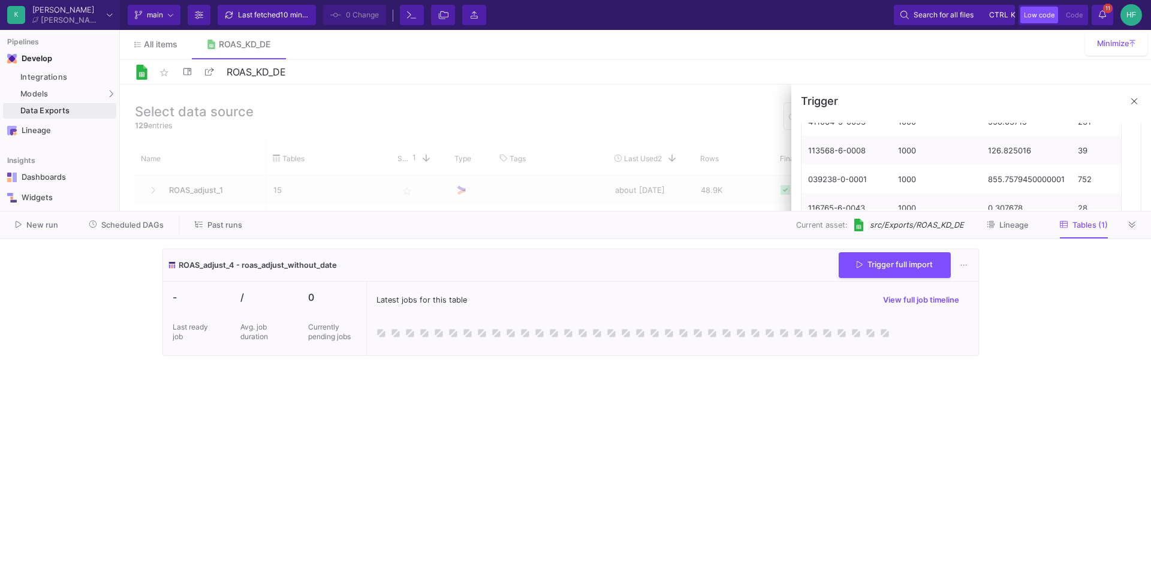
drag, startPoint x: 874, startPoint y: 226, endPoint x: 965, endPoint y: 226, distance: 91.1
click at [965, 226] on div "Current asset: src/Exports/ROAS_KD_DE Lineage Tables (1)" at bounding box center [691, 225] width 866 height 19
copy span "src/Exports/ROAS_KD_DE"
click at [1132, 227] on icon at bounding box center [1132, 225] width 7 height 6
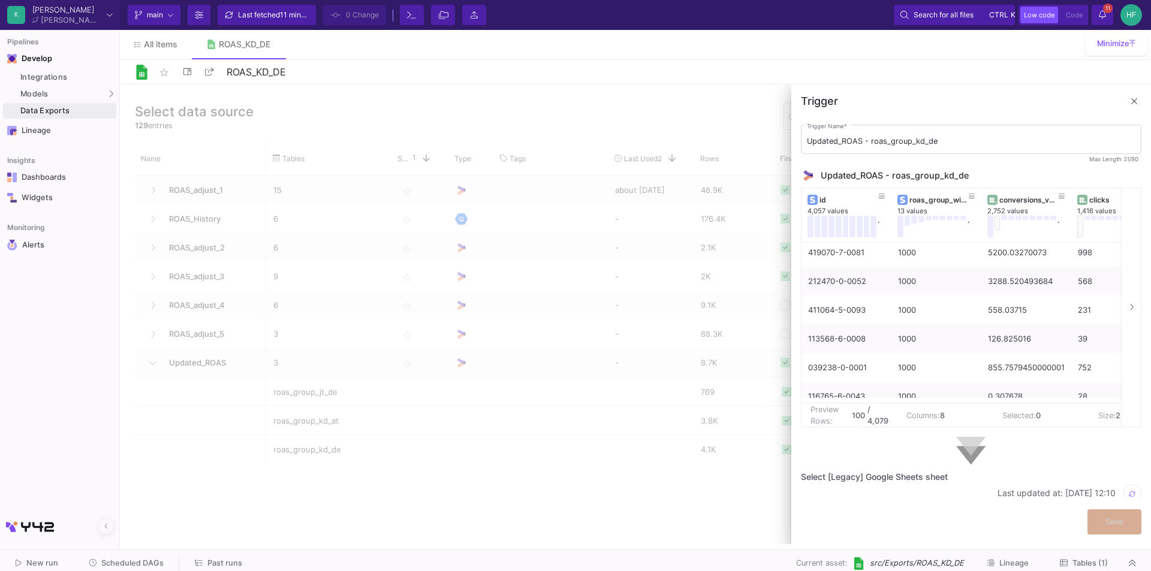
click at [1148, 100] on div "Trigger" at bounding box center [972, 102] width 360 height 34
click at [1138, 103] on span at bounding box center [1134, 101] width 14 height 14
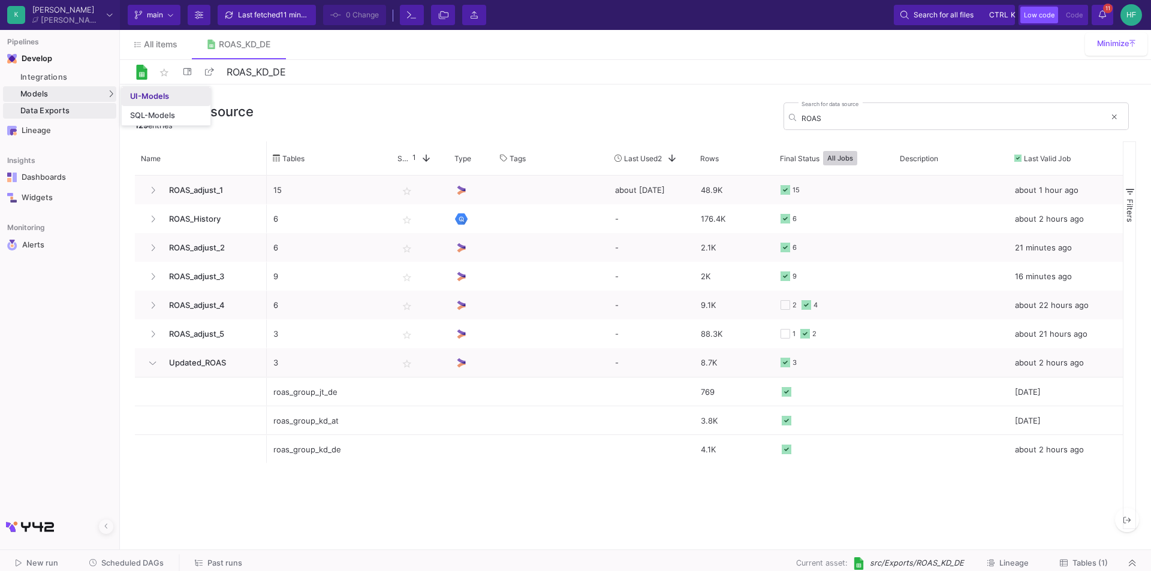
click at [152, 92] on div "UI-Models" at bounding box center [149, 97] width 39 height 10
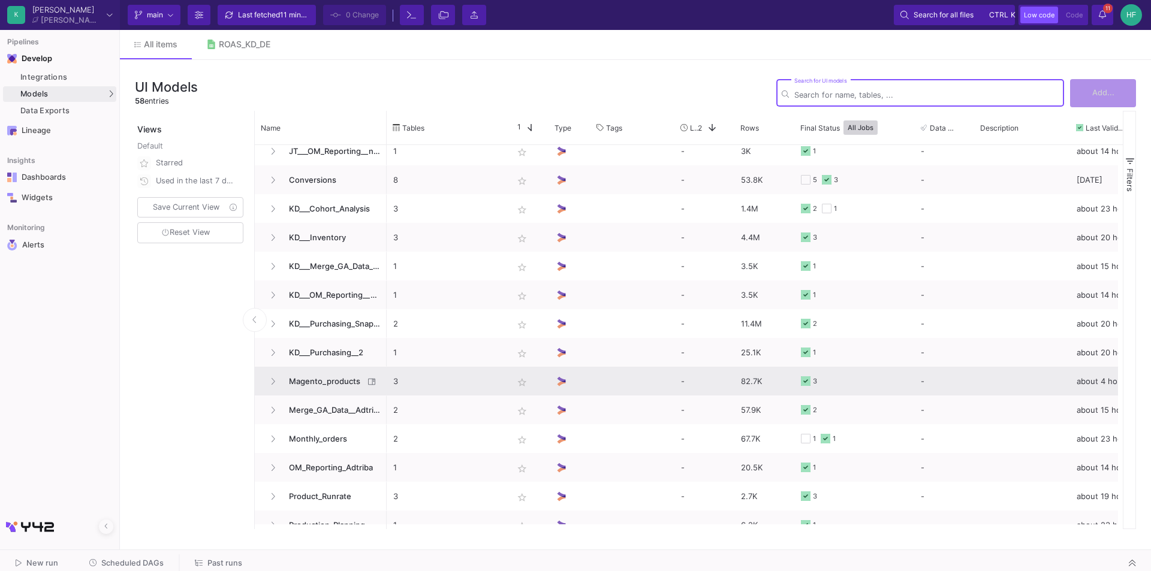
scroll to position [900, 0]
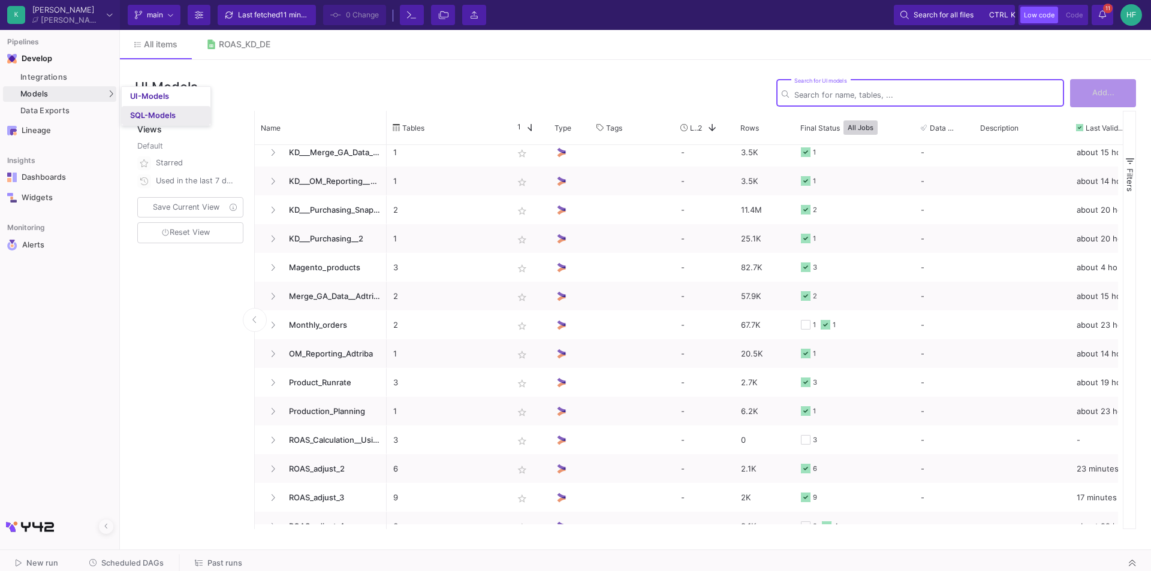
click at [181, 116] on link "SQL-Models" at bounding box center [166, 115] width 89 height 19
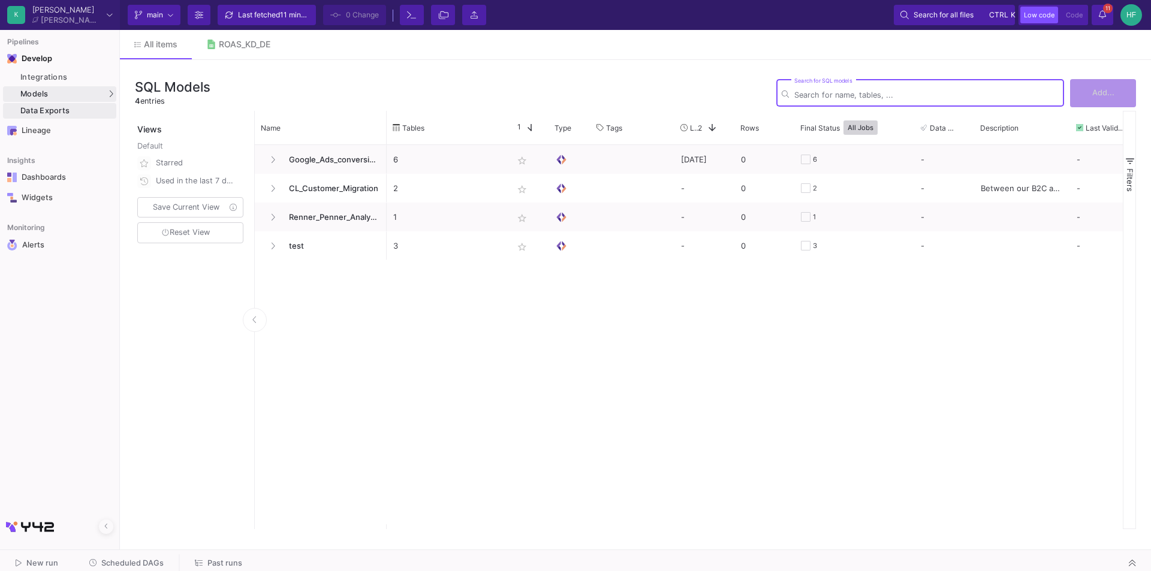
click at [49, 110] on div "Data Exports" at bounding box center [66, 111] width 93 height 10
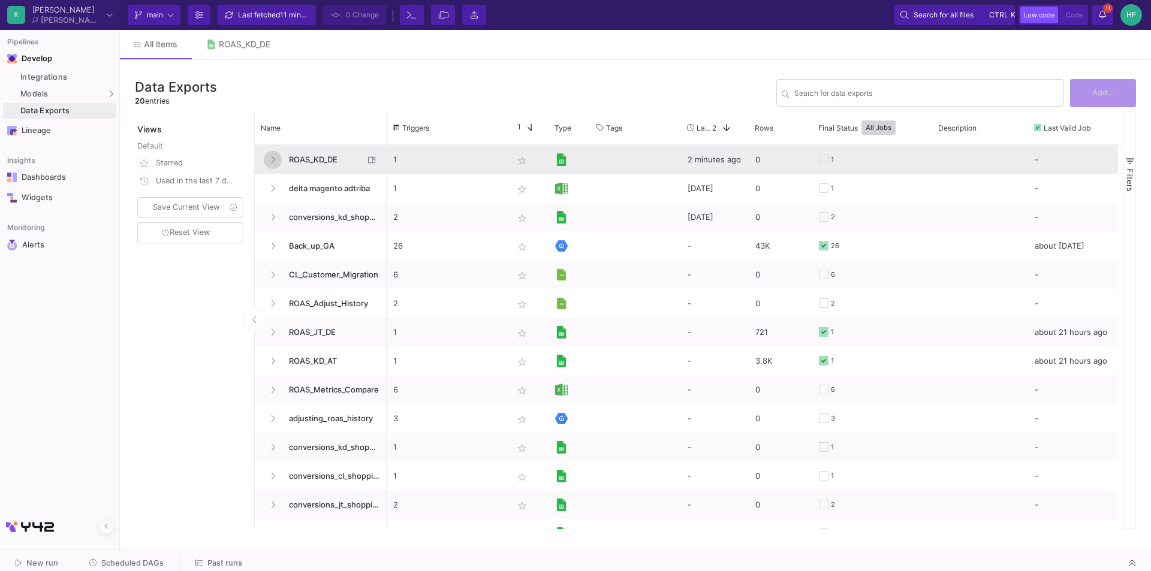
click at [272, 159] on icon "Press SPACE to select this row." at bounding box center [272, 160] width 5 height 8
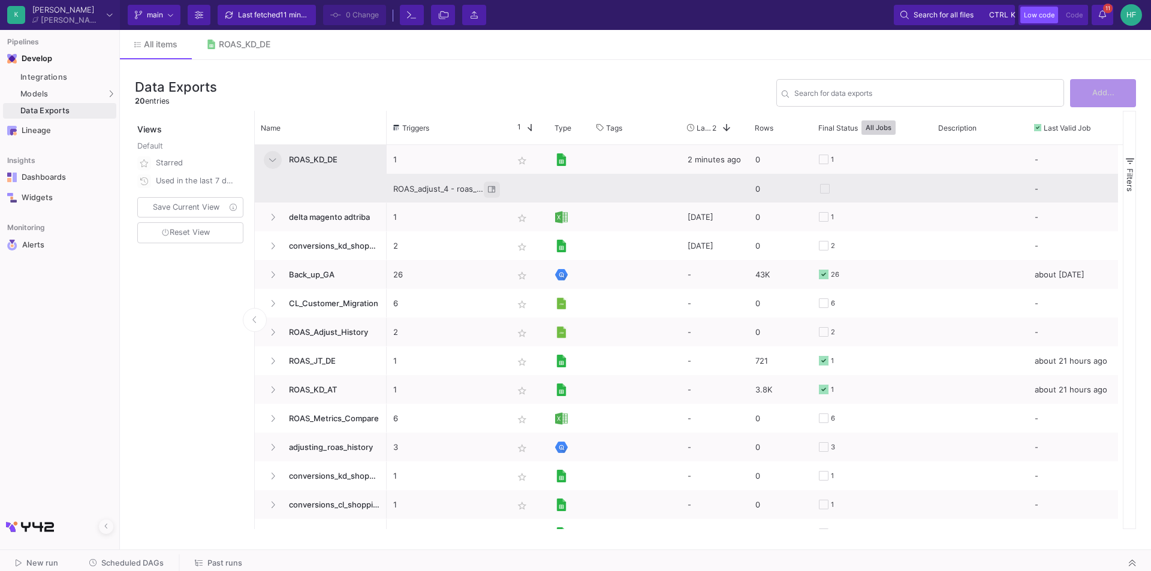
click at [491, 188] on icon "Press SPACE to select this row." at bounding box center [492, 190] width 8 height 8
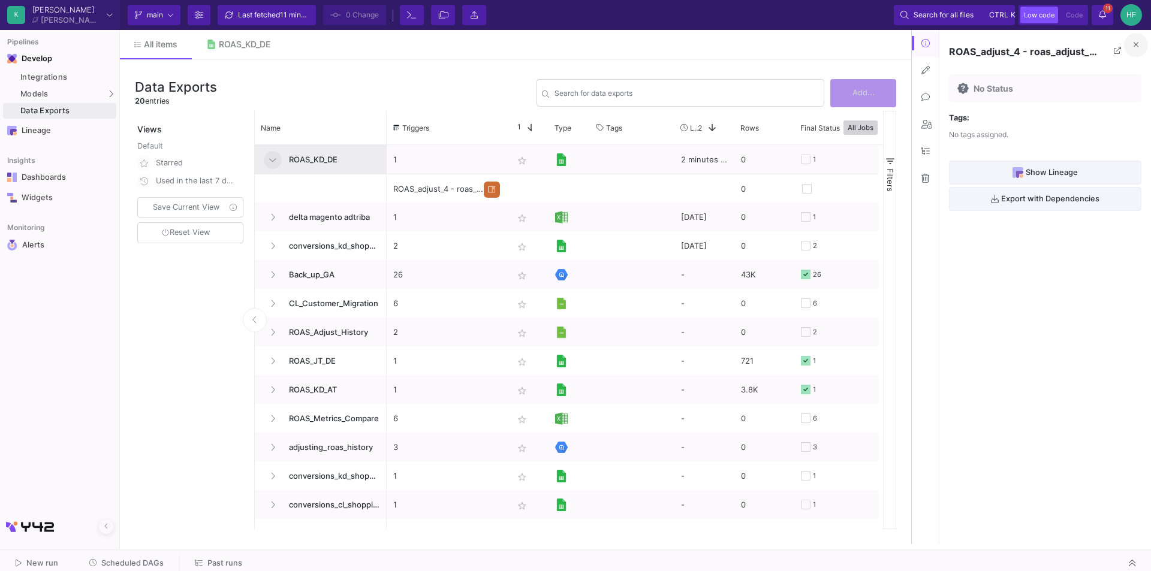
click at [1136, 41] on icon at bounding box center [1136, 45] width 5 height 8
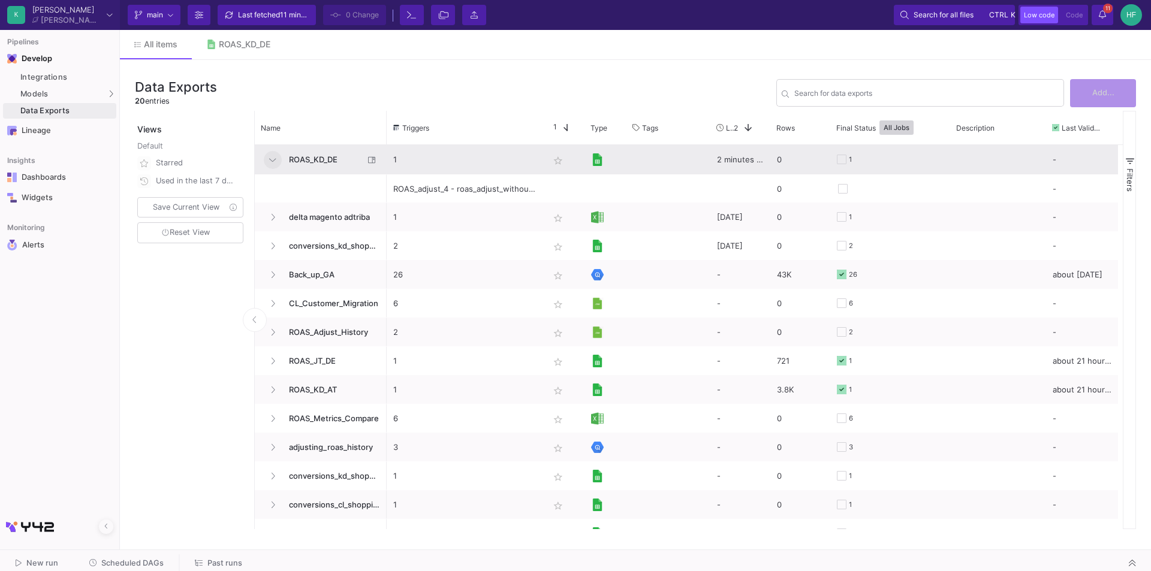
click at [328, 161] on span "ROAS_KD_DE" at bounding box center [323, 160] width 82 height 28
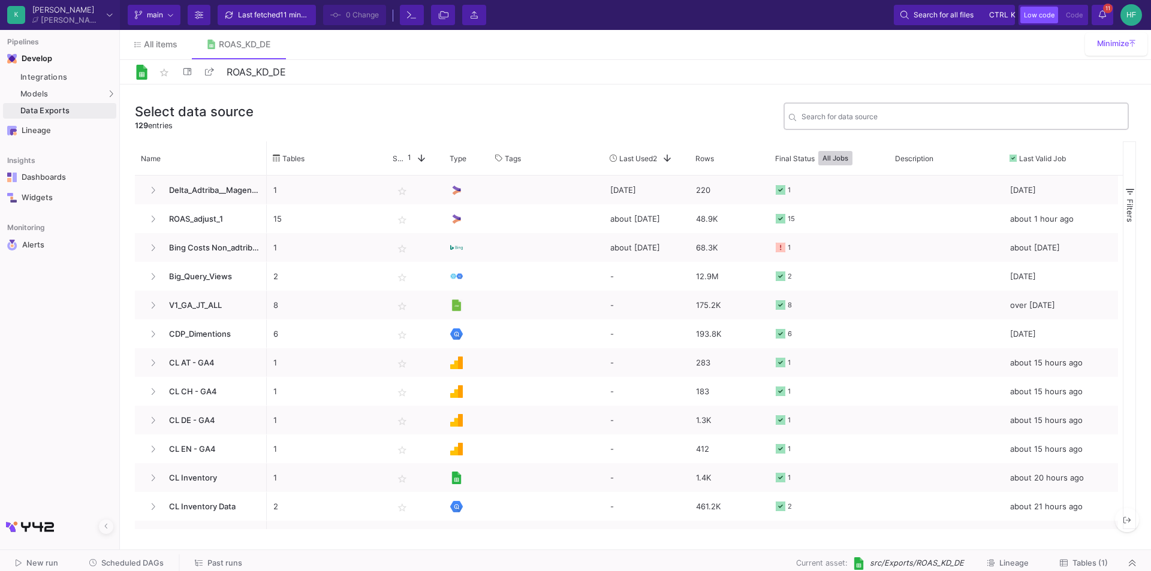
click at [820, 125] on div "Search for data source" at bounding box center [963, 115] width 322 height 29
click at [820, 119] on input "Search for data source" at bounding box center [963, 118] width 322 height 9
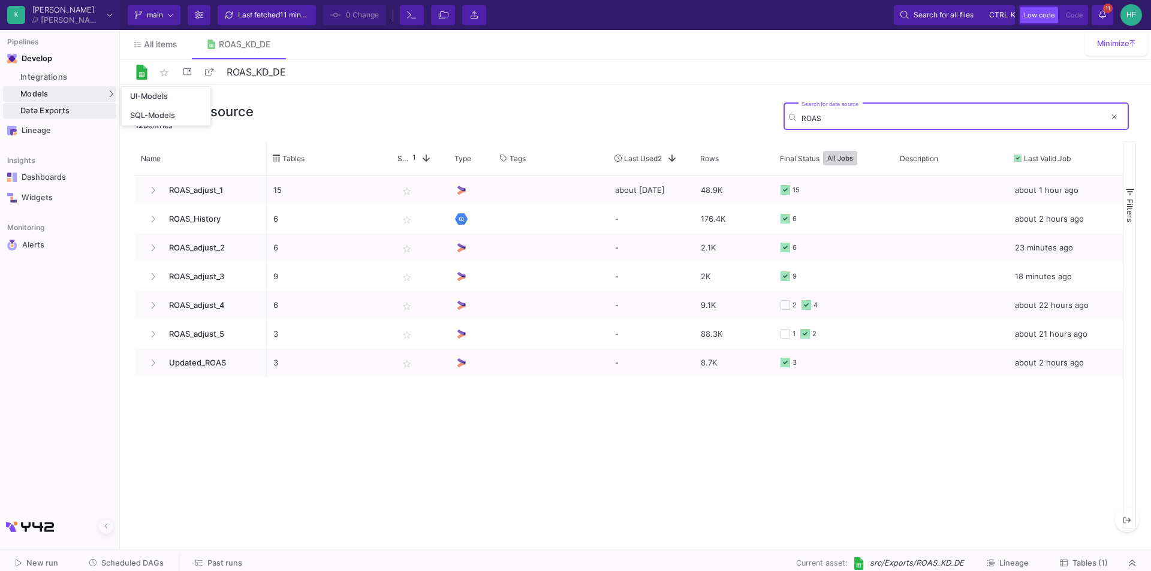
type input "ROAS"
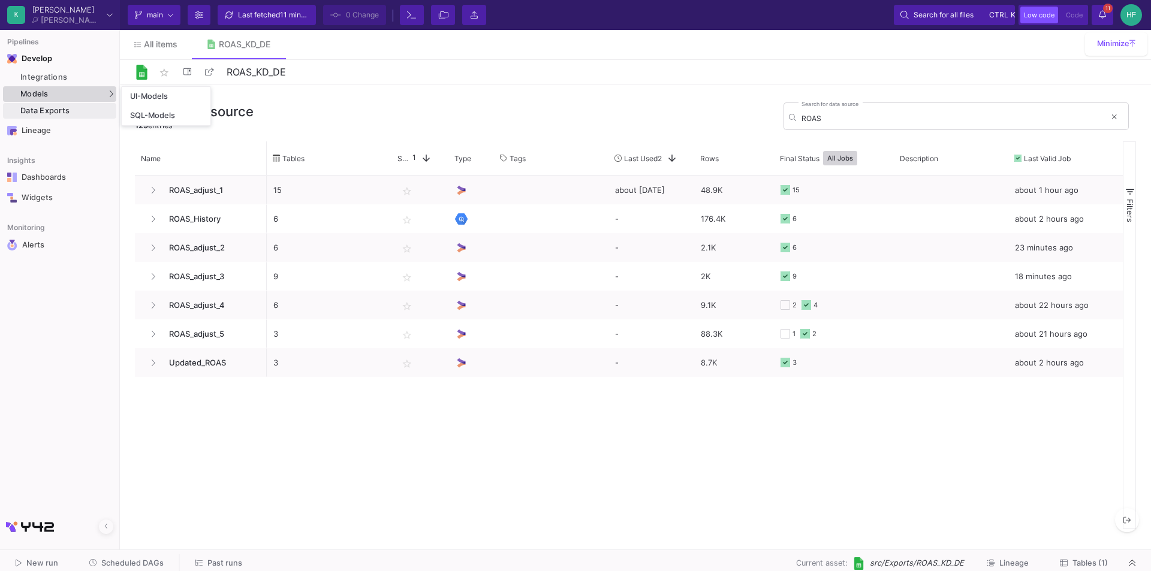
click at [46, 91] on span "Models" at bounding box center [34, 94] width 28 height 10
click at [53, 77] on div "Integrations" at bounding box center [66, 78] width 93 height 10
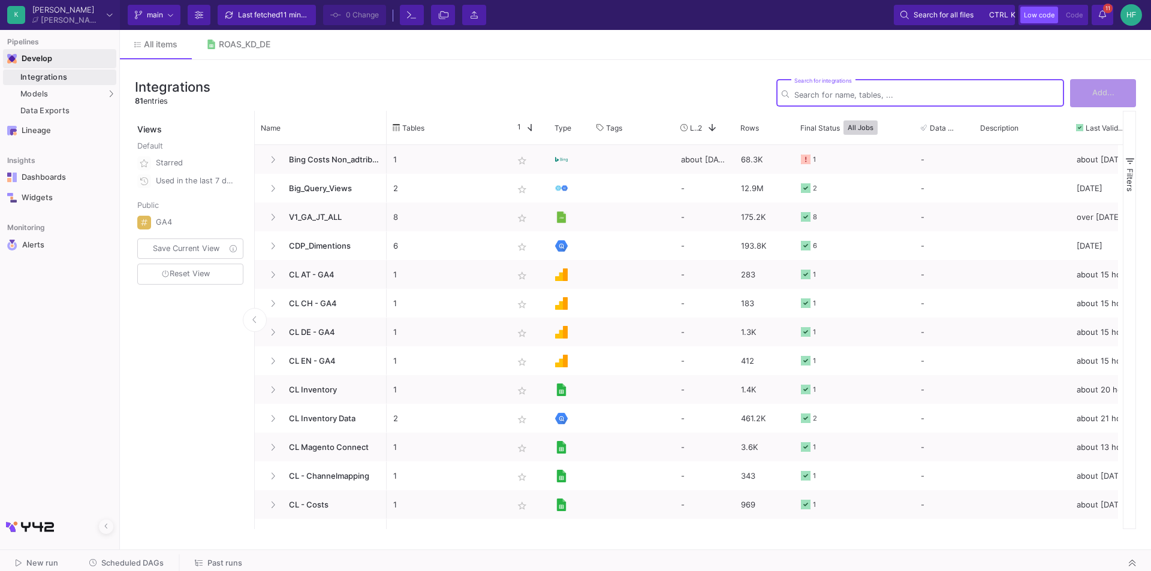
click at [40, 51] on div "Develop" at bounding box center [29, 58] width 53 height 19
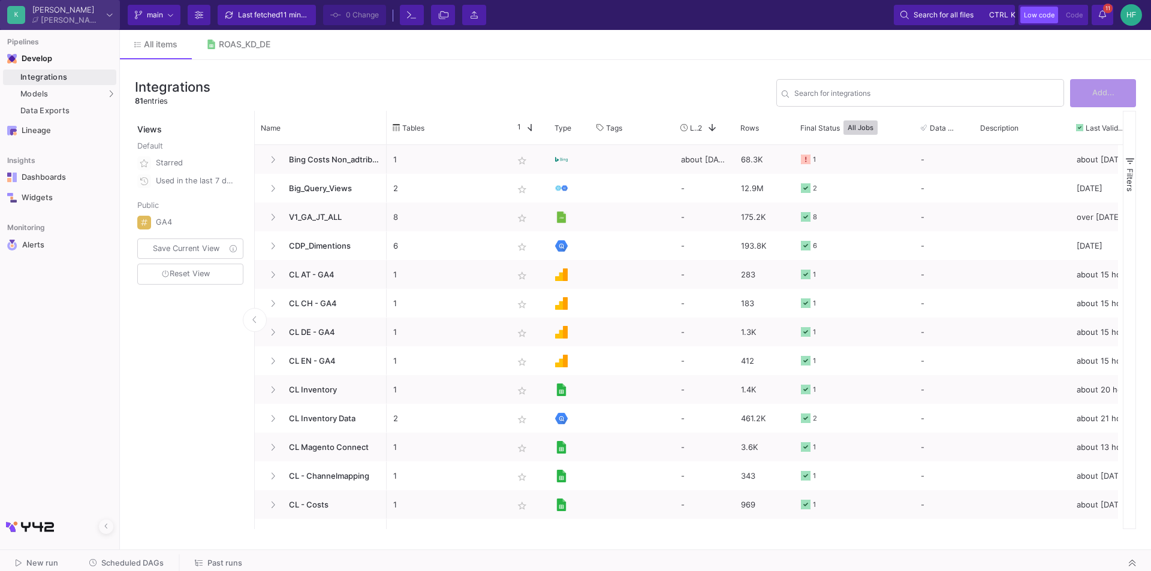
click at [20, 11] on div "K" at bounding box center [16, 15] width 18 height 18
